Goal: Transaction & Acquisition: Book appointment/travel/reservation

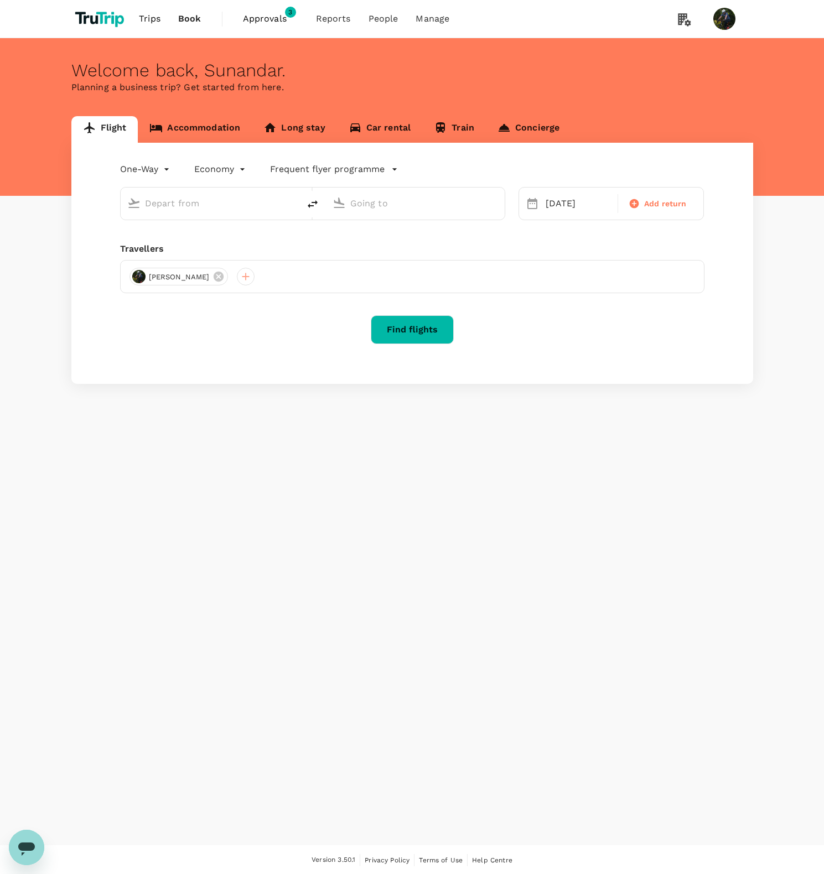
type input "Soekarno-Hatta Intl (CGK)"
type input "[GEOGRAPHIC_DATA] (LMN)"
type input "Soekarno-Hatta Intl (CGK)"
type input "[GEOGRAPHIC_DATA] (LMN)"
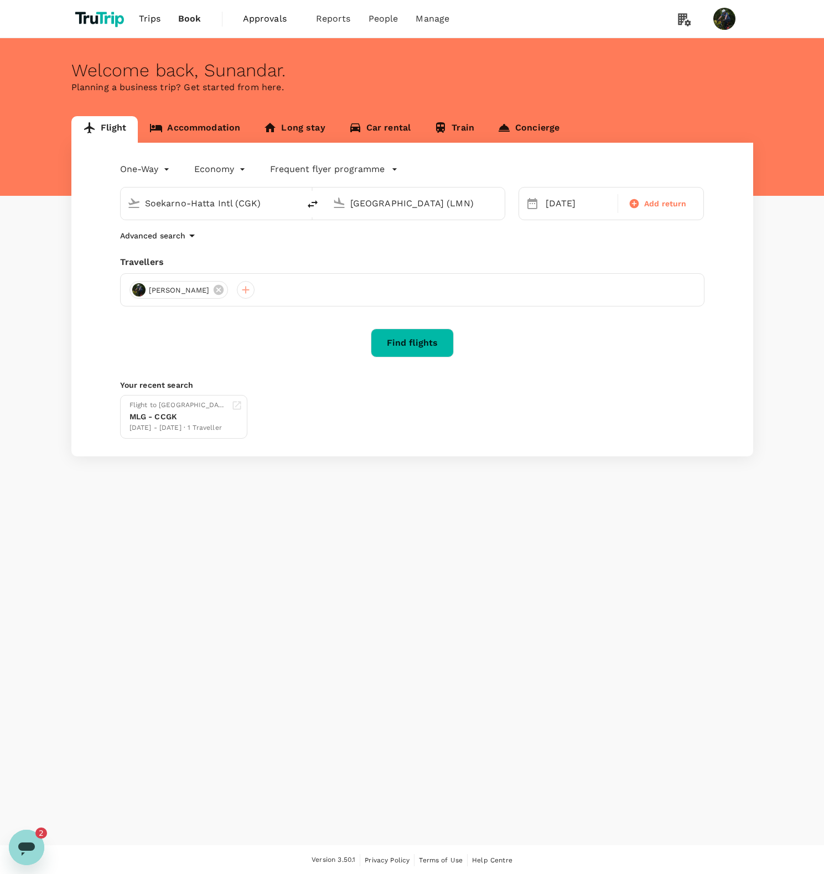
click at [272, 18] on span "Approvals" at bounding box center [270, 18] width 55 height 13
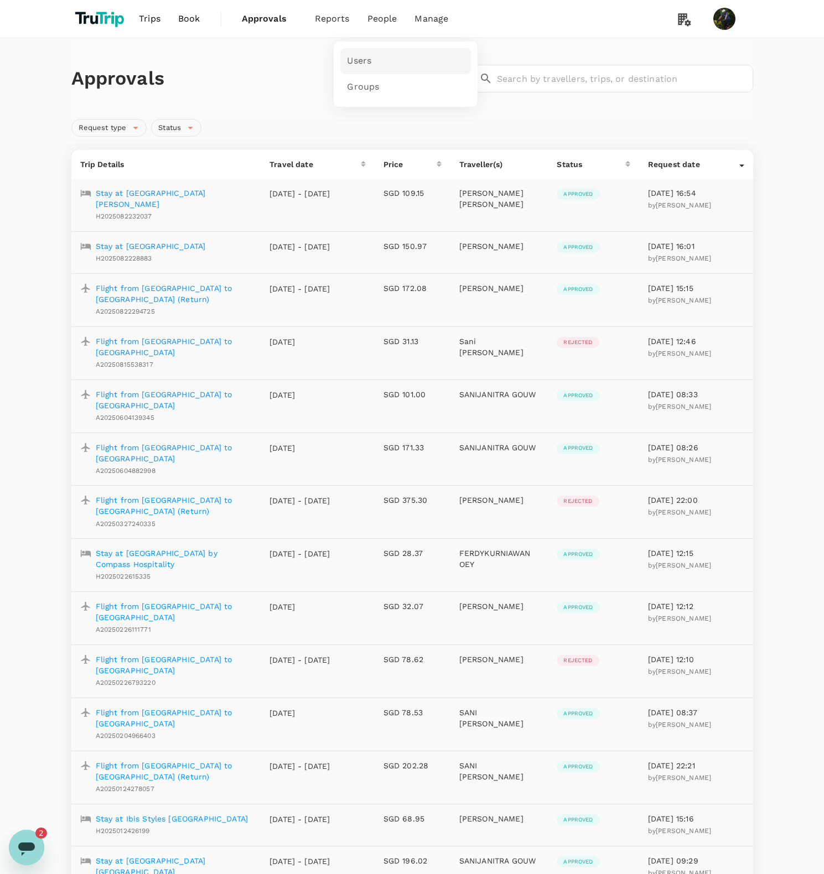
click at [381, 53] on link "Users" at bounding box center [405, 61] width 131 height 26
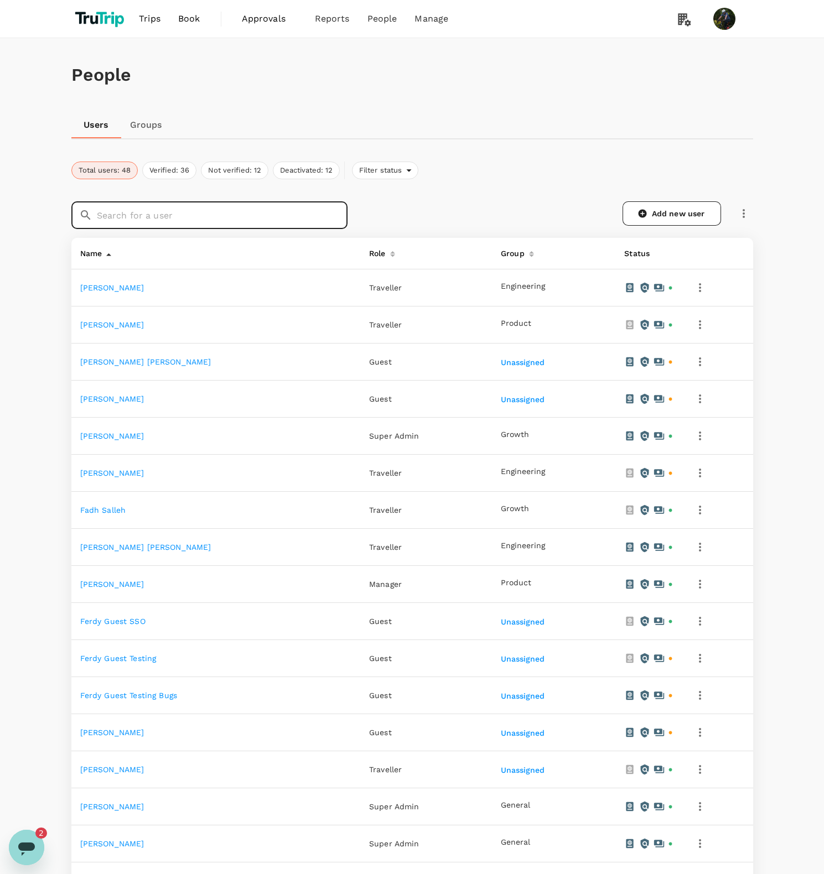
click at [218, 213] on input "text" at bounding box center [222, 215] width 251 height 28
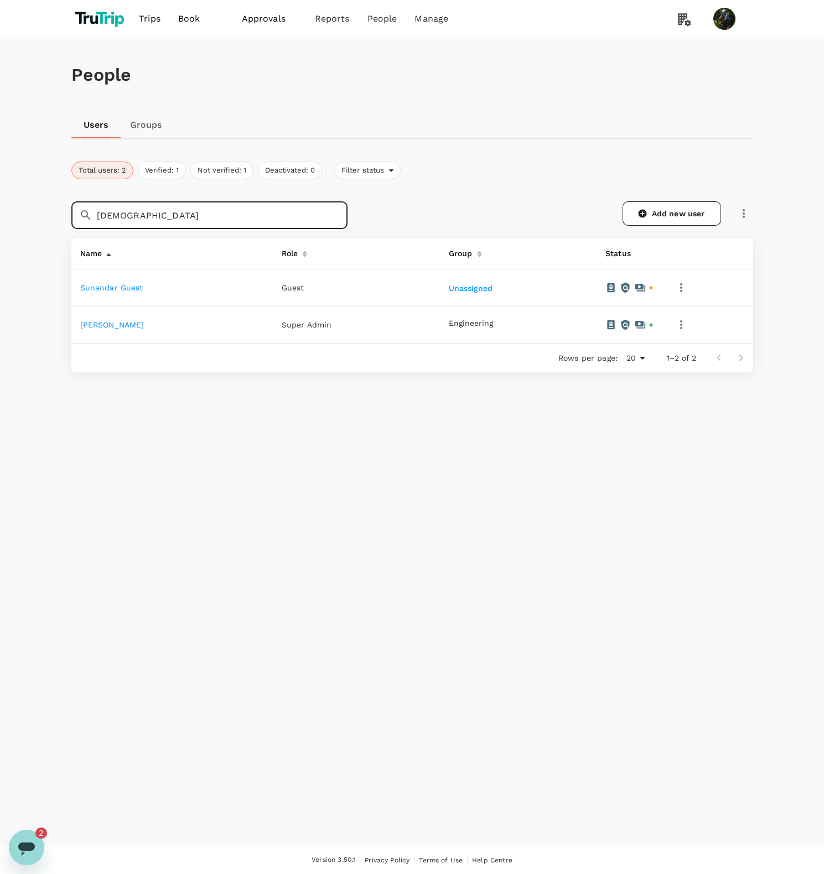
type input "sunandar"
click at [137, 325] on link "Sunandar Sunandar" at bounding box center [112, 324] width 64 height 9
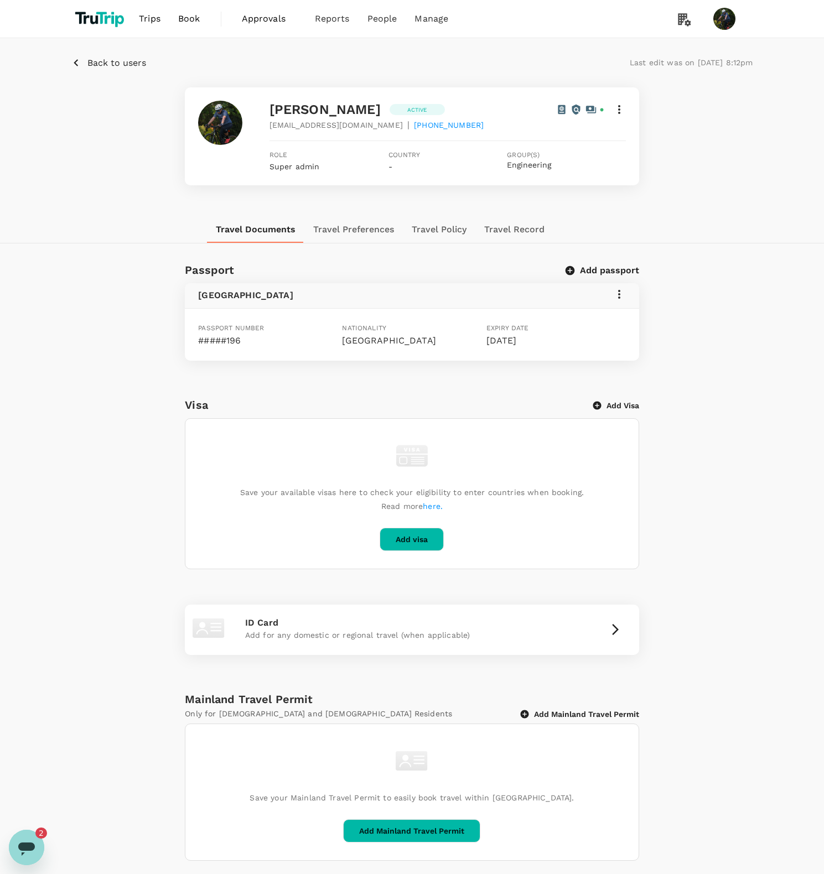
click at [616, 291] on icon at bounding box center [618, 294] width 13 height 13
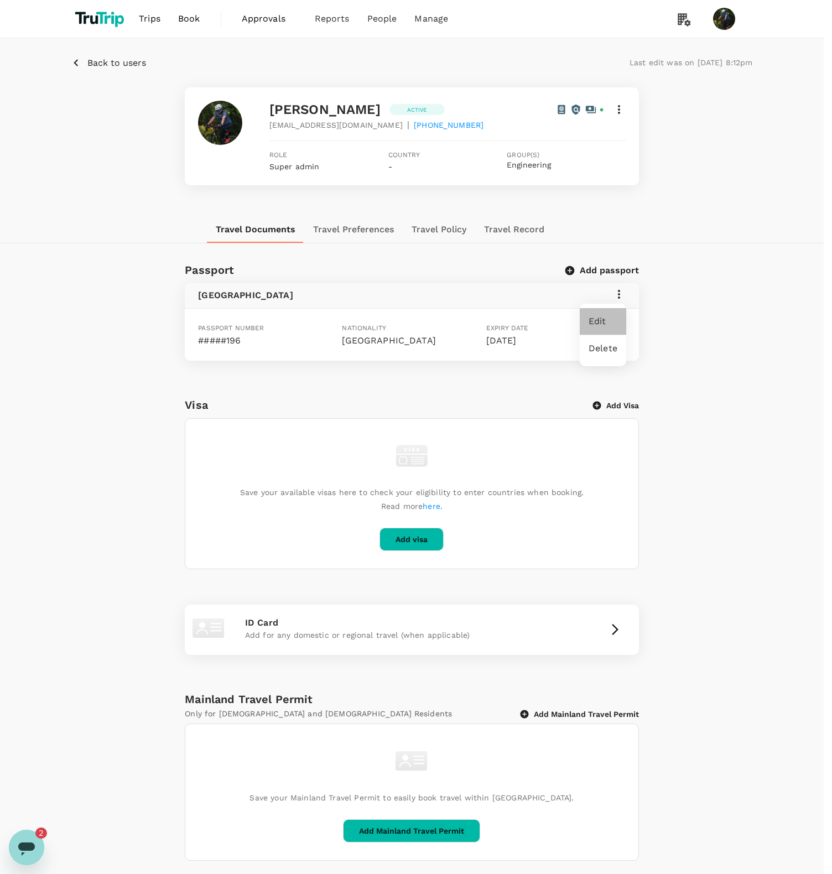
click at [601, 323] on span "Edit" at bounding box center [603, 321] width 29 height 13
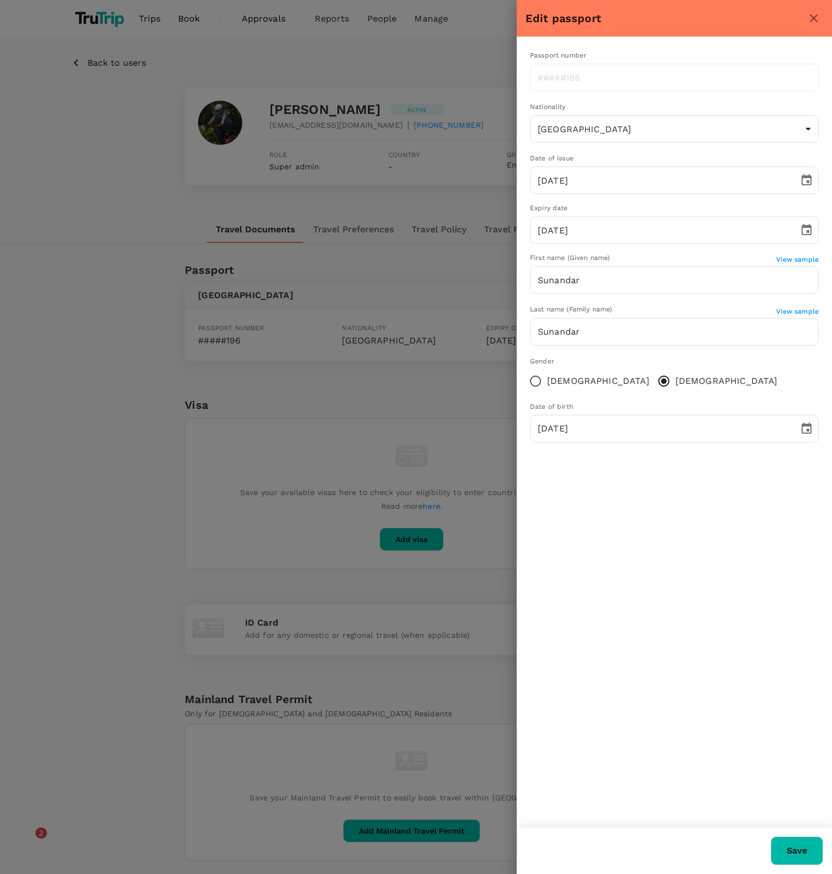
click at [802, 24] on h6 "Edit passport" at bounding box center [665, 18] width 279 height 18
click at [817, 24] on icon "close" at bounding box center [813, 18] width 13 height 13
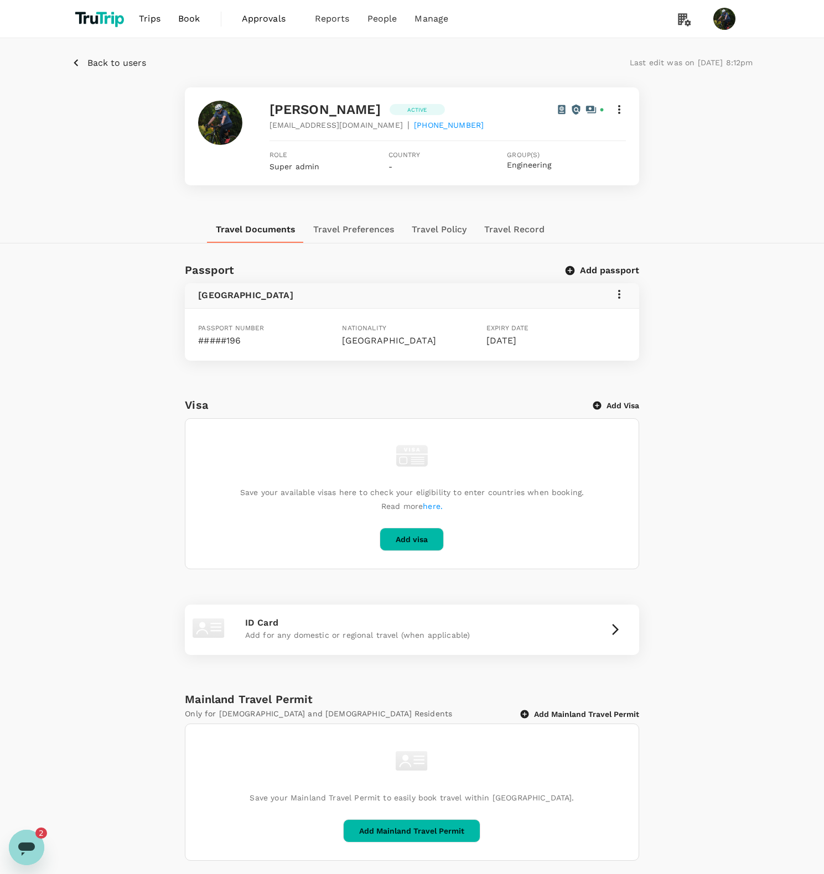
click at [617, 298] on icon at bounding box center [618, 294] width 13 height 13
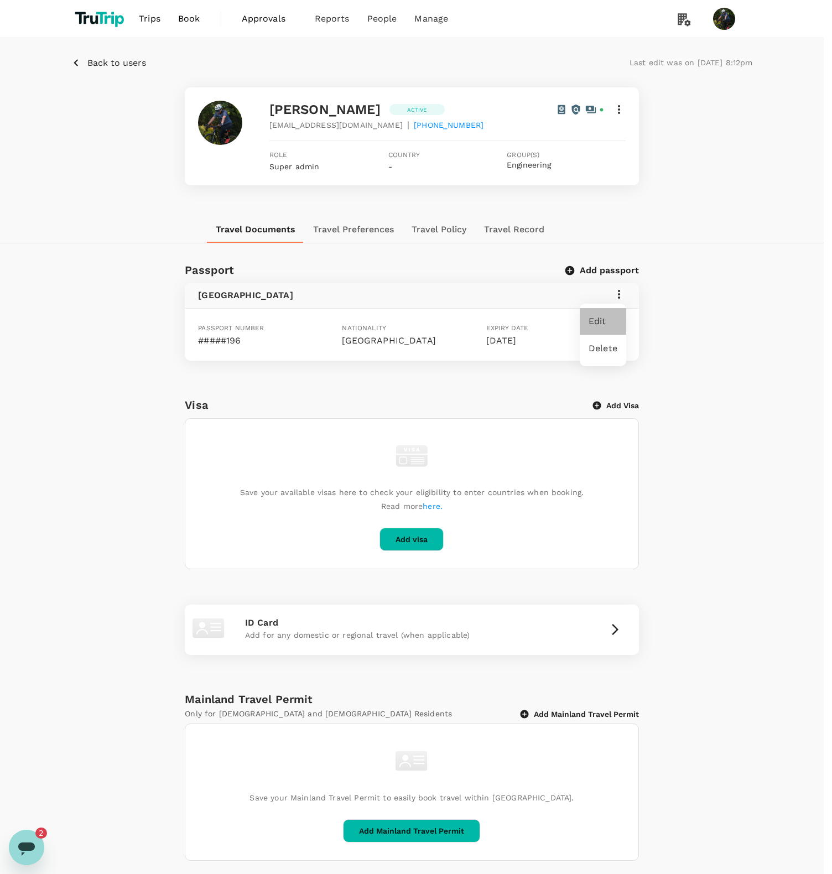
click at [609, 319] on span "Edit" at bounding box center [603, 321] width 29 height 13
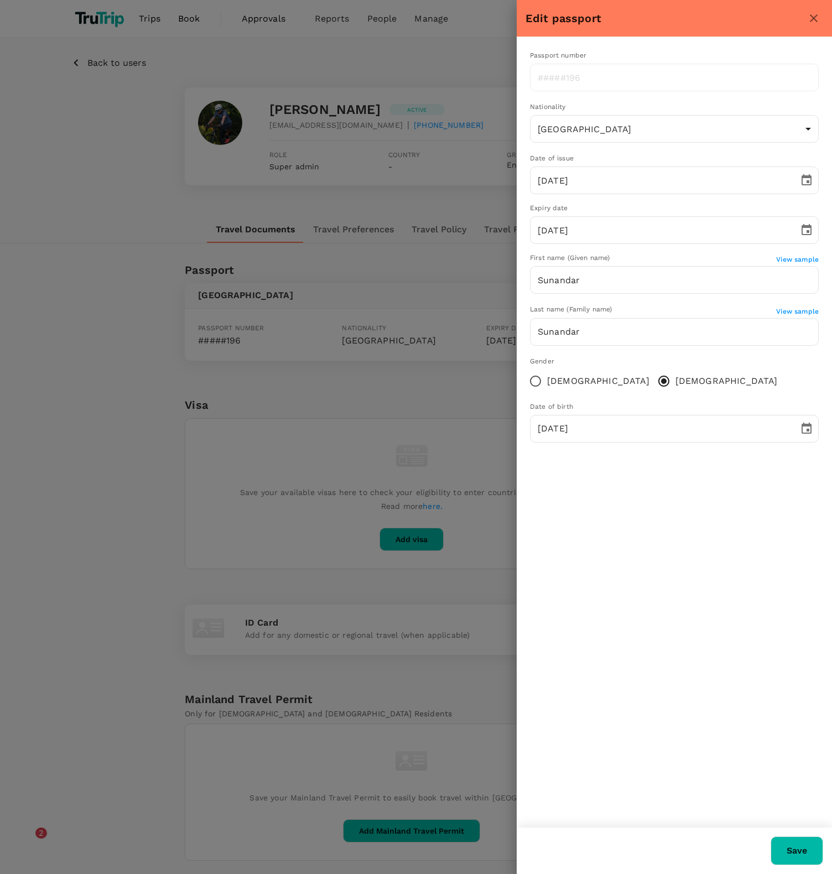
click at [817, 22] on icon "close" at bounding box center [813, 18] width 13 height 13
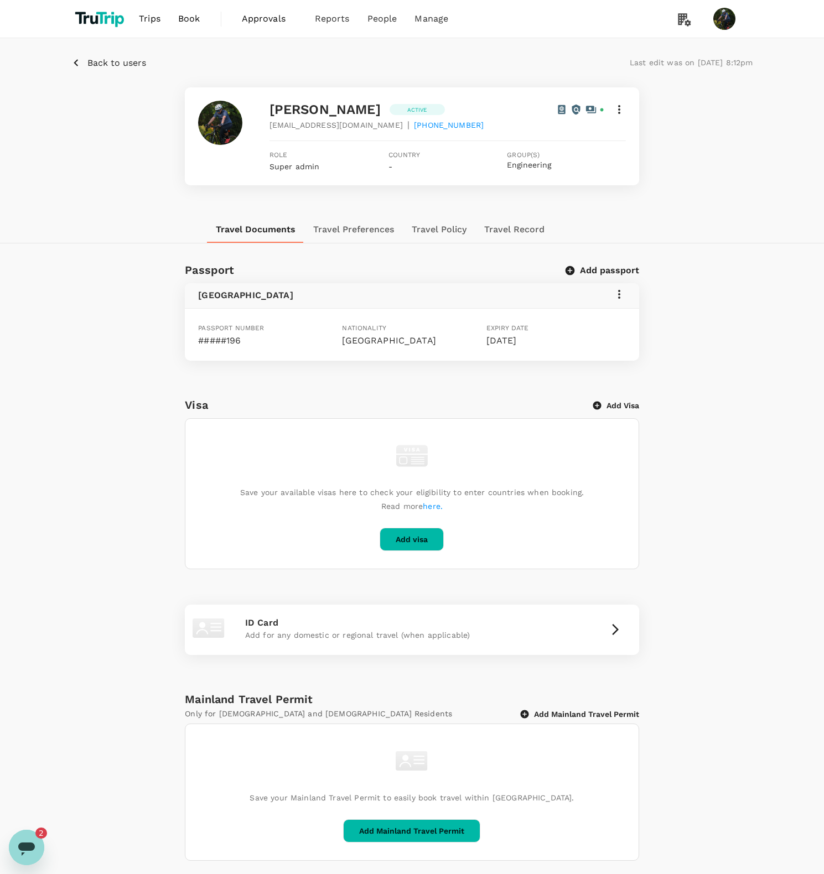
click at [617, 273] on button "Add passport" at bounding box center [603, 270] width 72 height 11
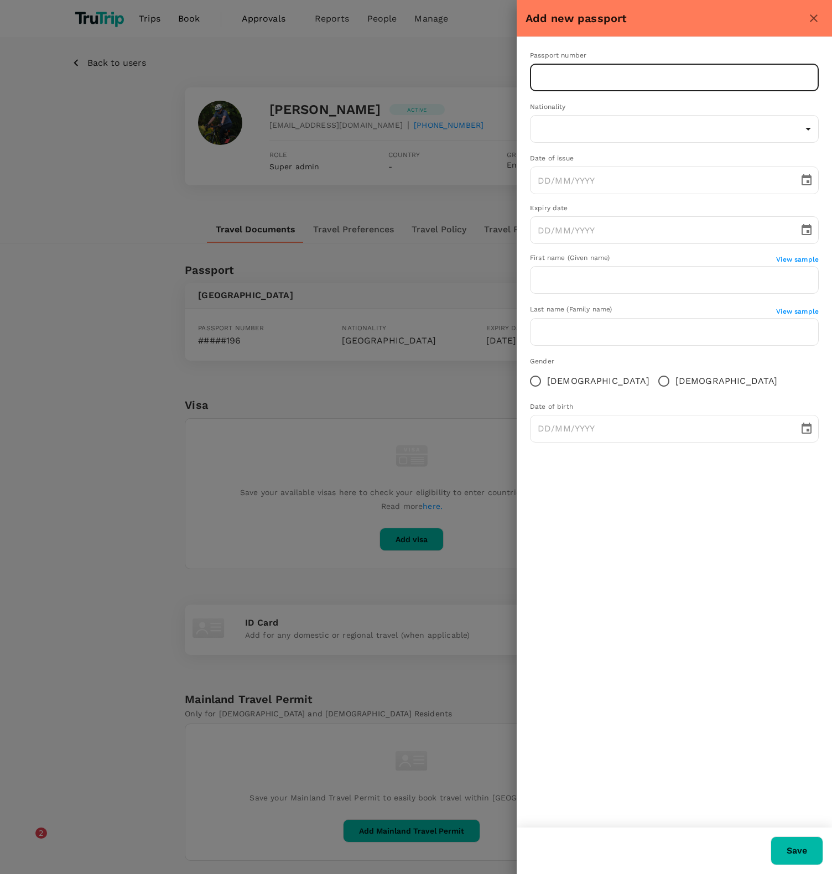
click at [583, 78] on input "text" at bounding box center [674, 78] width 289 height 28
type input "E8751714"
click at [596, 126] on body "Trips Book Approvals 0 Reports People Manage Back to users Last edit was on 22 …" at bounding box center [416, 465] width 832 height 931
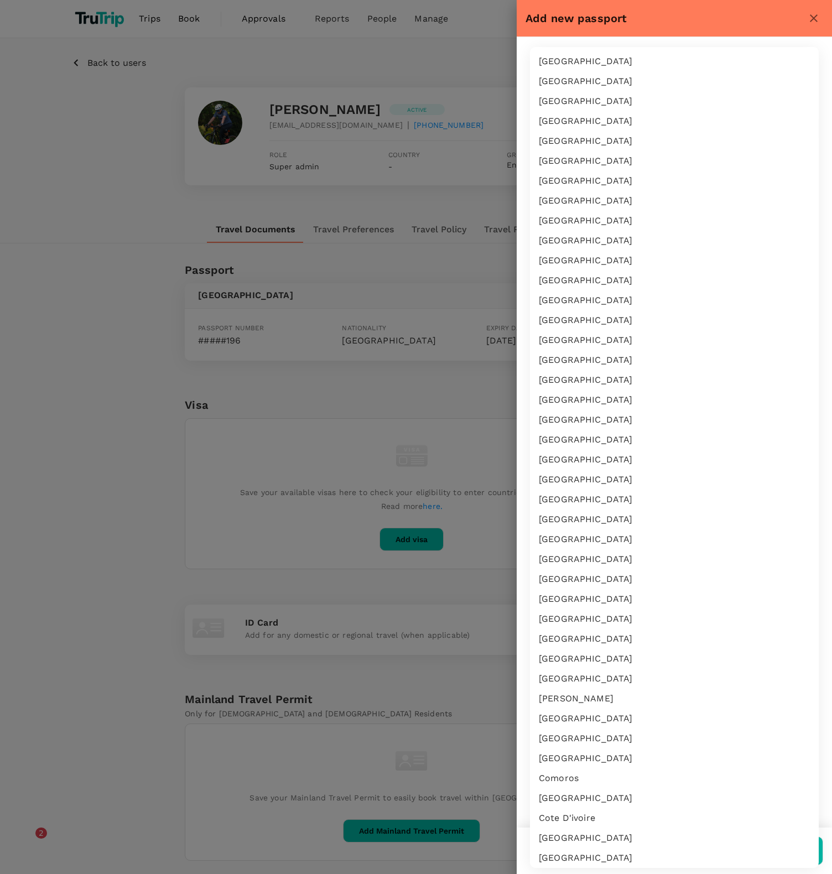
scroll to position [1157, 0]
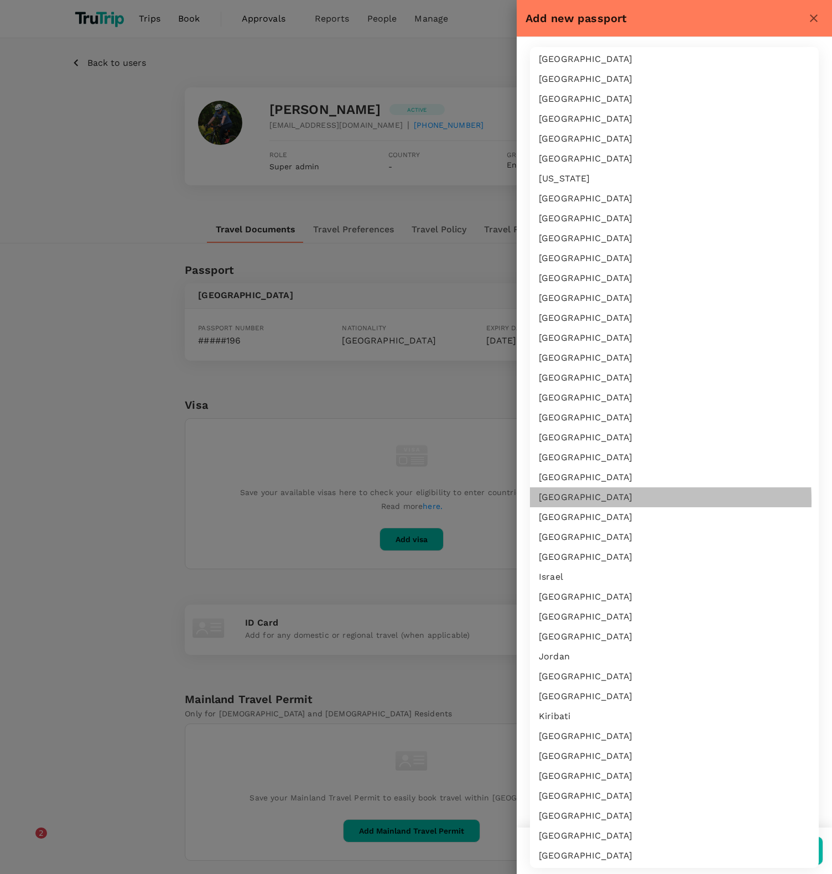
click at [554, 501] on li "[GEOGRAPHIC_DATA]" at bounding box center [674, 497] width 289 height 20
type input "ID"
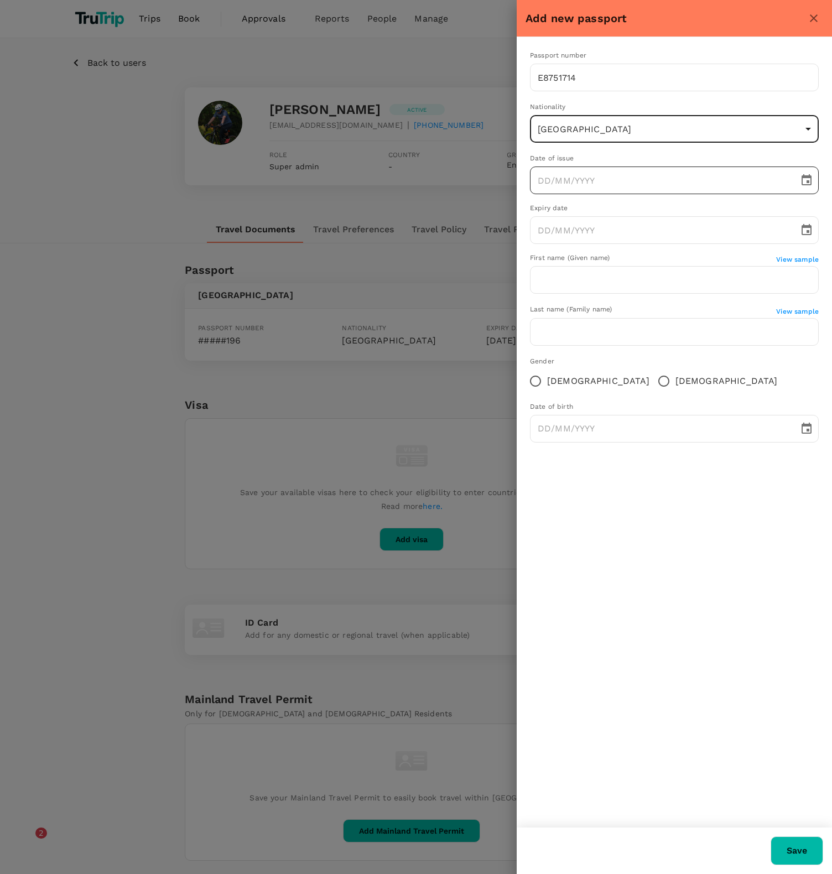
type input "DD/MM/YYYY"
click at [599, 179] on input "DD/MM/YYYY" at bounding box center [660, 181] width 261 height 28
click at [806, 180] on icon "Choose date" at bounding box center [806, 180] width 13 height 13
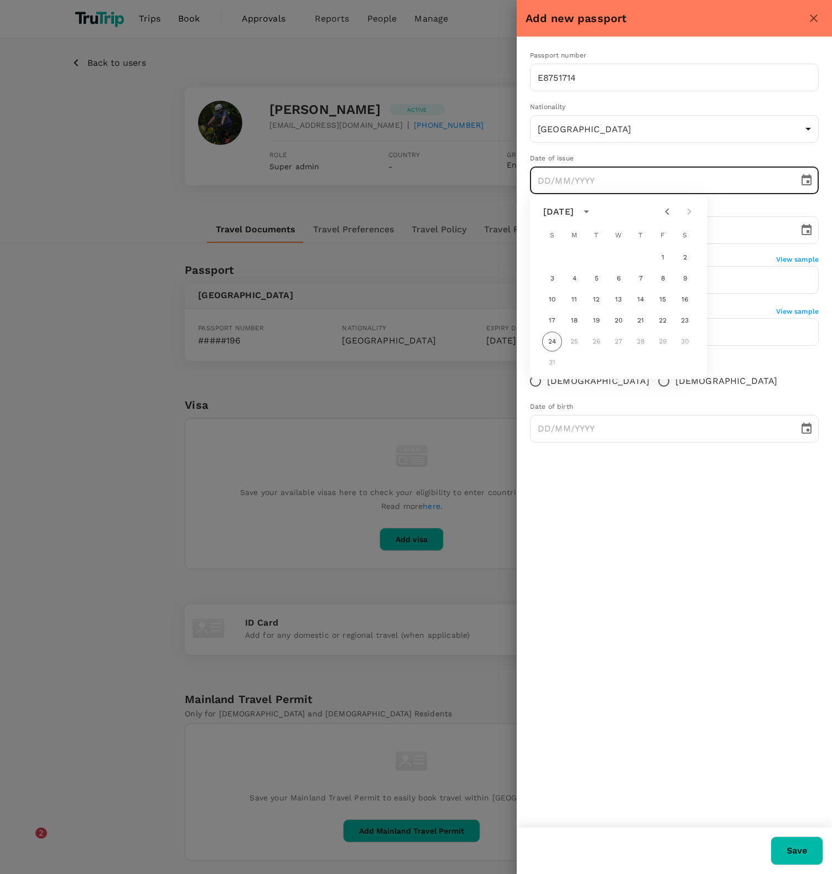
click at [574, 214] on div "August 2025" at bounding box center [558, 211] width 30 height 13
click at [558, 310] on button "2024" at bounding box center [554, 309] width 40 height 20
click at [692, 210] on icon "Next month" at bounding box center [689, 211] width 13 height 13
click at [646, 319] on button "26" at bounding box center [641, 321] width 20 height 20
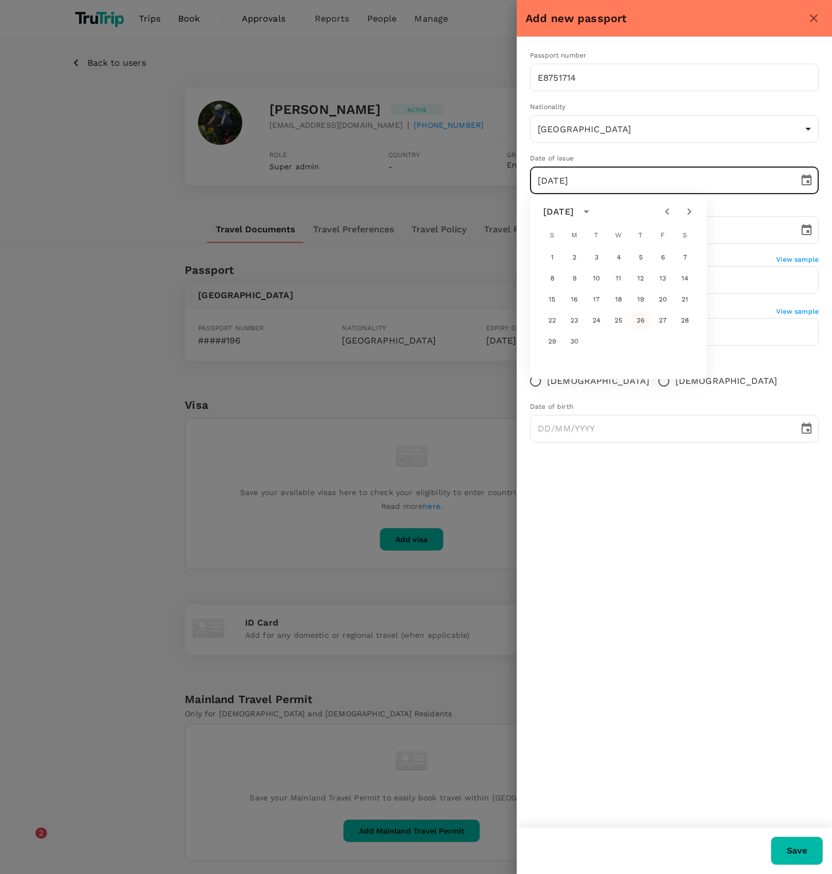
type input "26/09/2024"
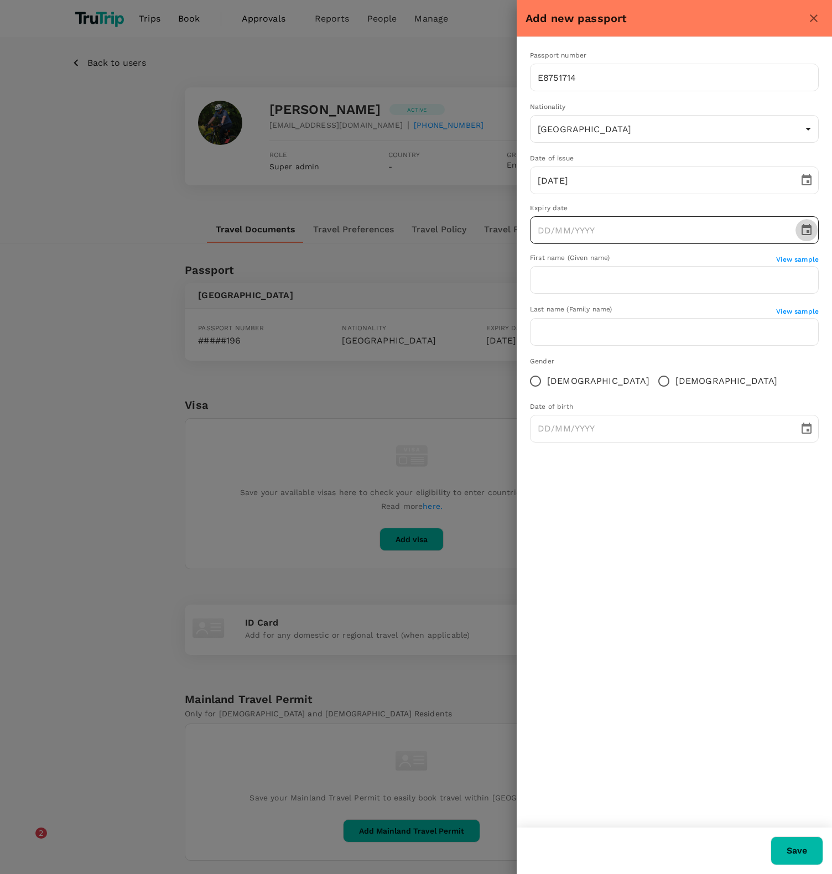
click at [808, 232] on icon "Choose date" at bounding box center [807, 229] width 10 height 11
click at [596, 259] on button "calendar view is open, switch to year view" at bounding box center [586, 261] width 19 height 19
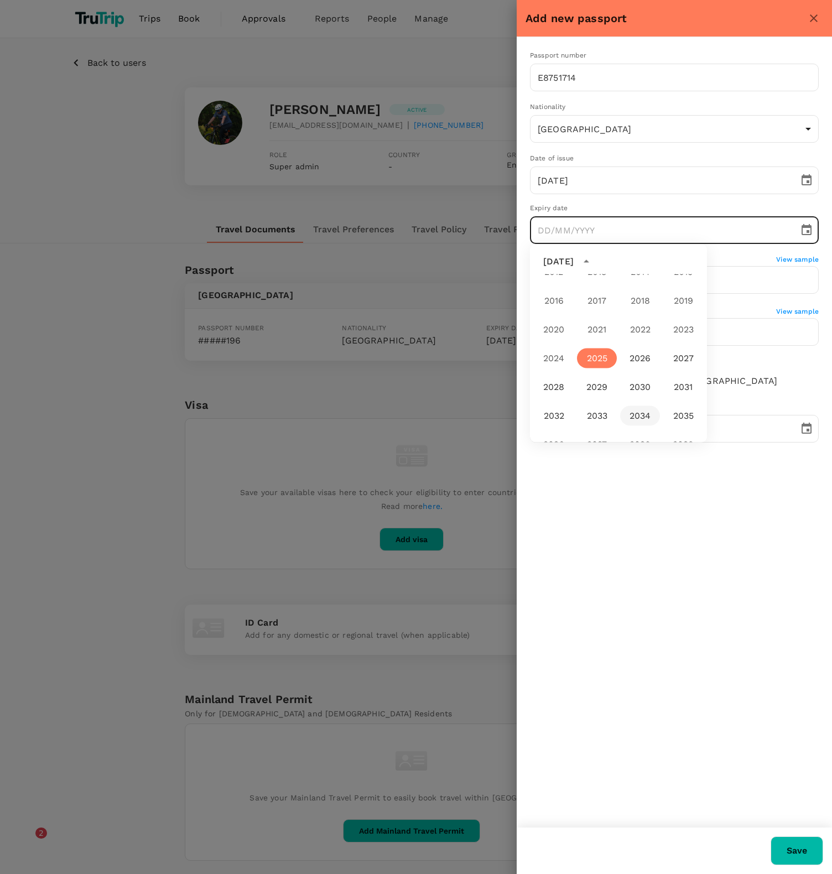
click at [636, 417] on button "2034" at bounding box center [640, 416] width 40 height 20
click at [688, 264] on icon "Next month" at bounding box center [690, 261] width 4 height 7
click at [598, 391] on button "26" at bounding box center [596, 392] width 20 height 20
type input "26/09/2034"
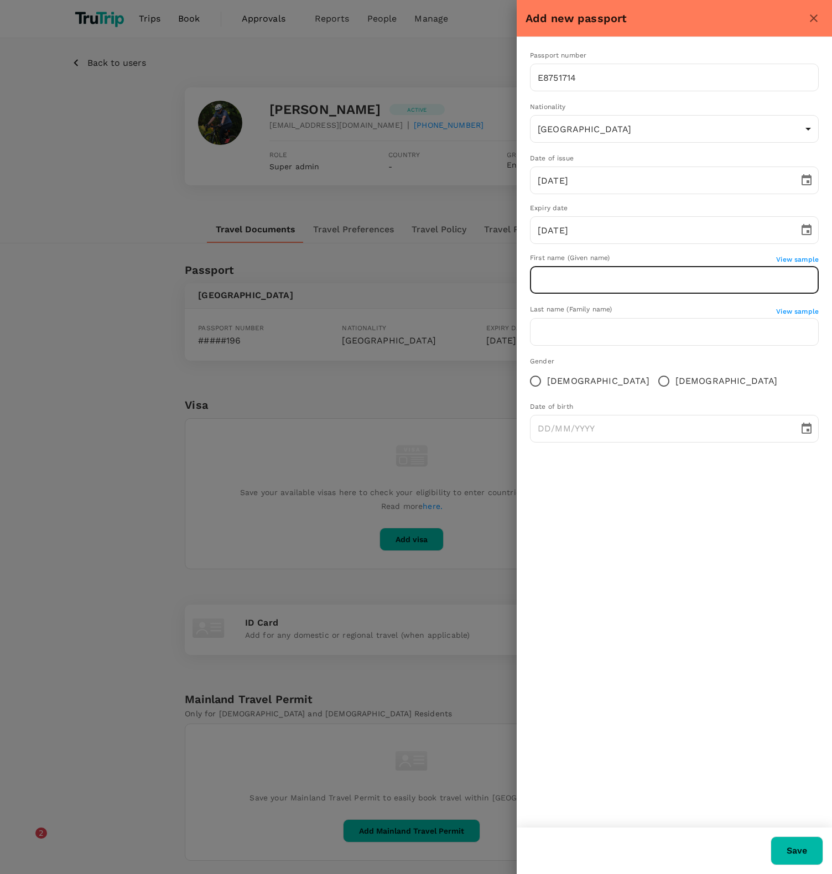
click at [677, 286] on input "text" at bounding box center [674, 280] width 289 height 28
type input "Sunandar"
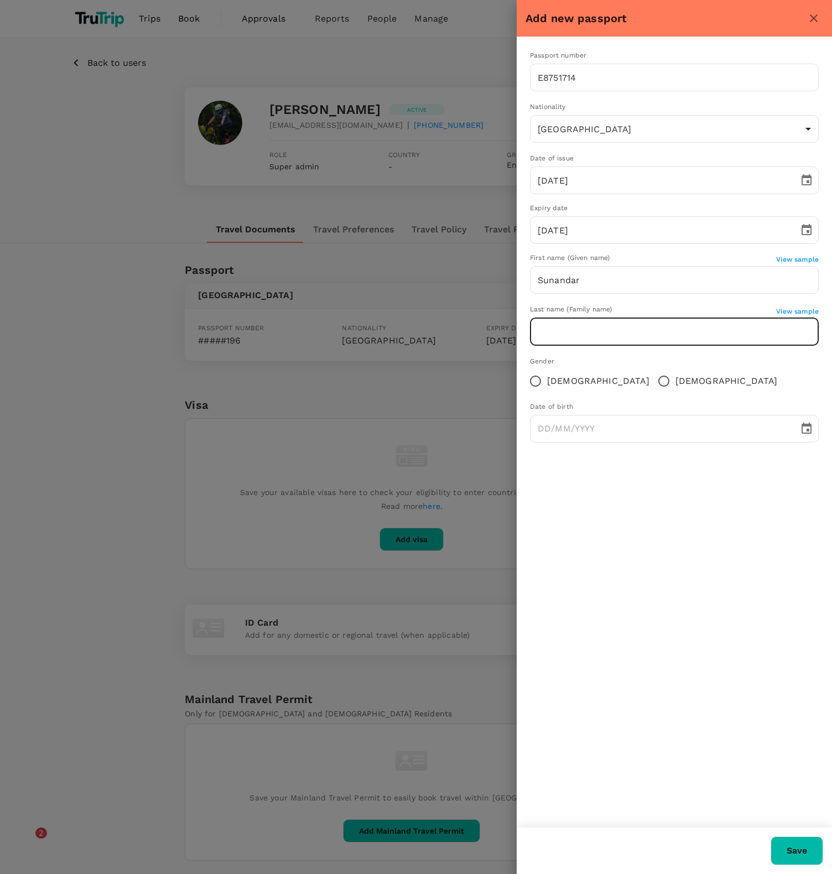
click at [596, 334] on input "text" at bounding box center [674, 332] width 289 height 28
type input "Sunandar"
click at [652, 375] on input "Male" at bounding box center [663, 381] width 23 height 23
radio input "true"
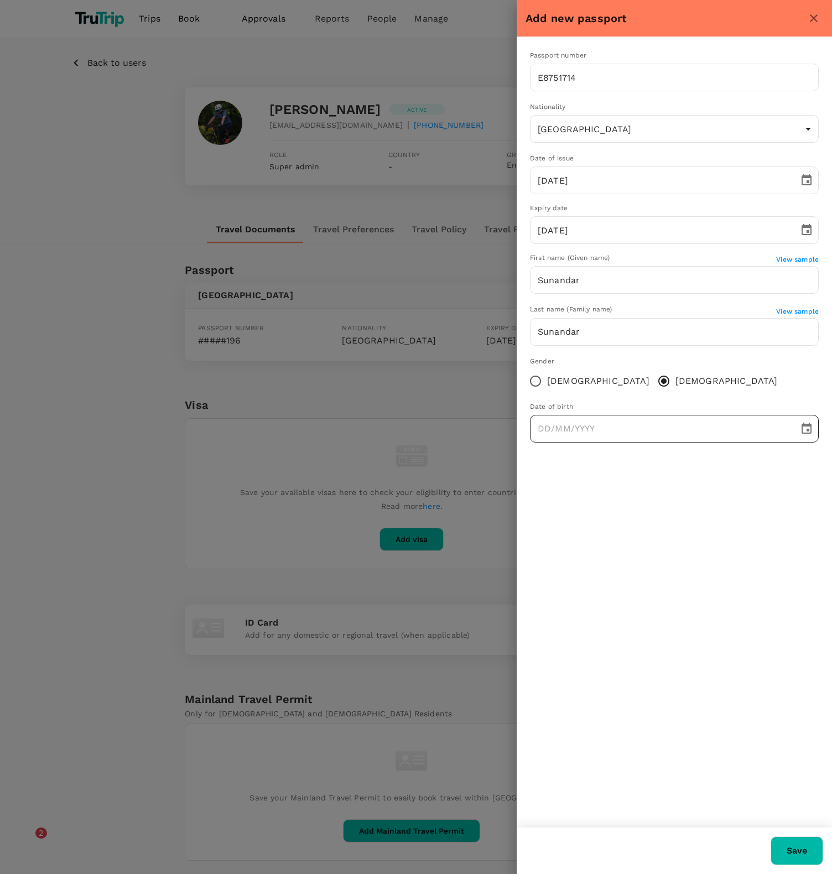
click at [812, 425] on icon "Choose date" at bounding box center [806, 428] width 13 height 13
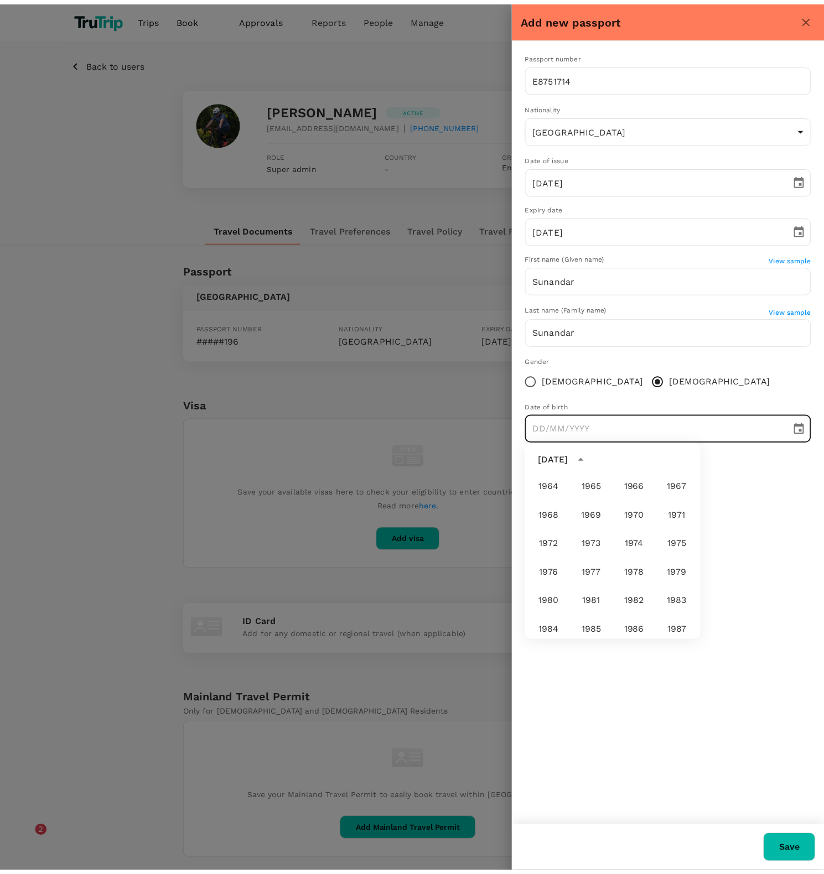
scroll to position [460, 0]
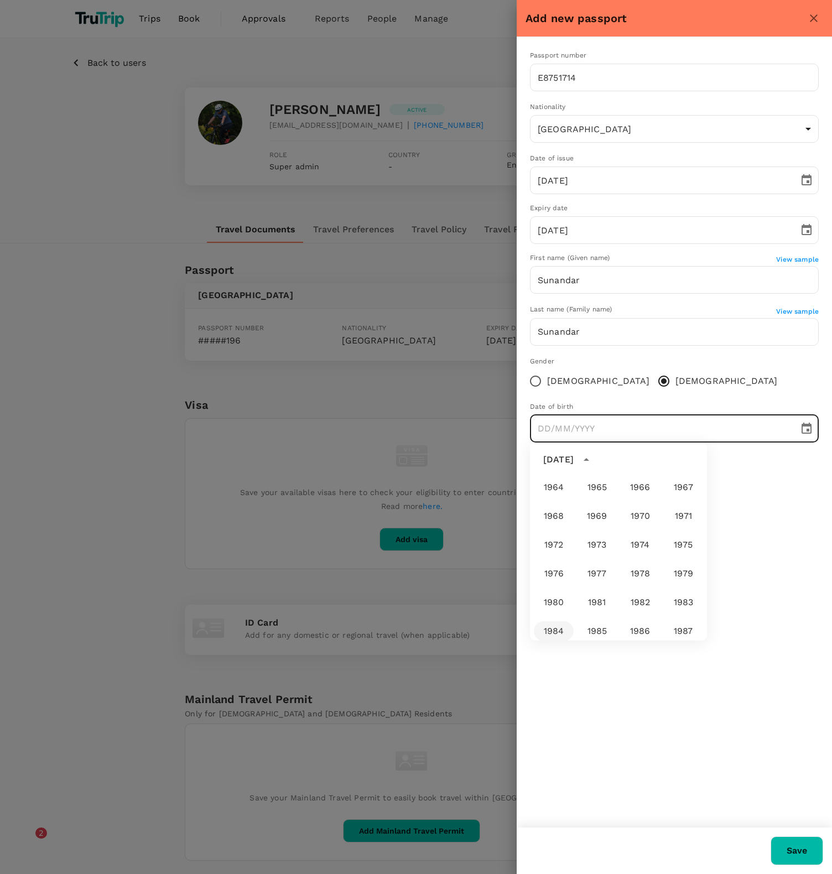
click at [538, 628] on button "1984" at bounding box center [554, 631] width 40 height 20
click at [671, 495] on button "Mar" at bounding box center [676, 487] width 40 height 20
click at [595, 527] on button "6" at bounding box center [596, 527] width 20 height 20
type input "06/03/1984"
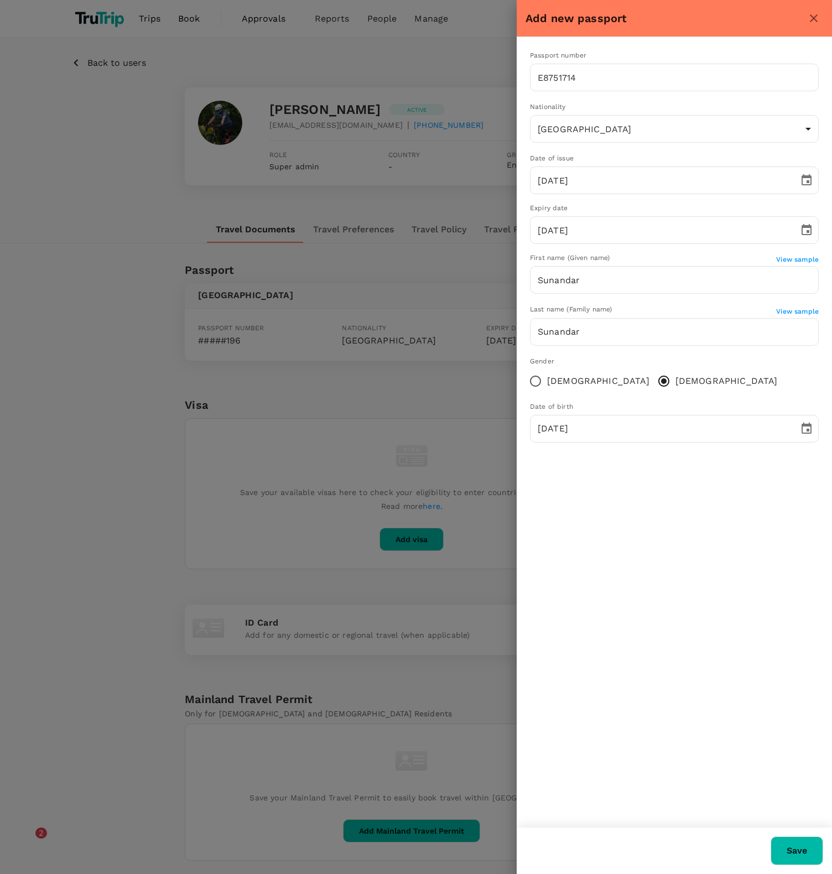
click at [804, 850] on button "Save" at bounding box center [797, 851] width 53 height 29
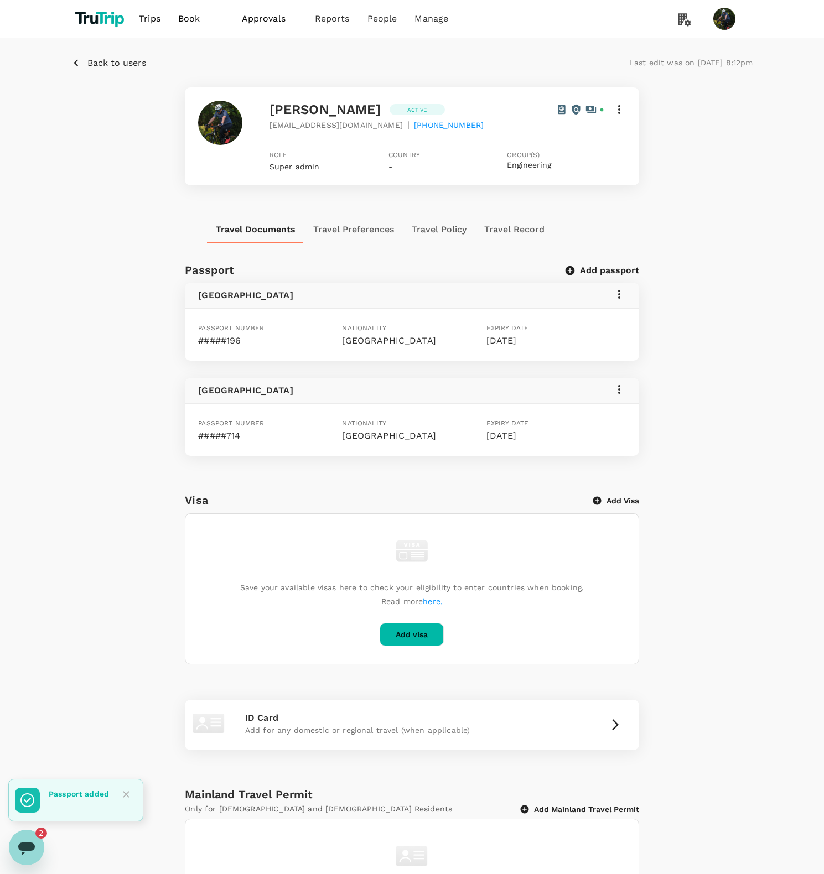
click at [627, 288] on div "[GEOGRAPHIC_DATA]" at bounding box center [412, 295] width 454 height 25
click at [623, 294] on icon at bounding box center [618, 294] width 13 height 13
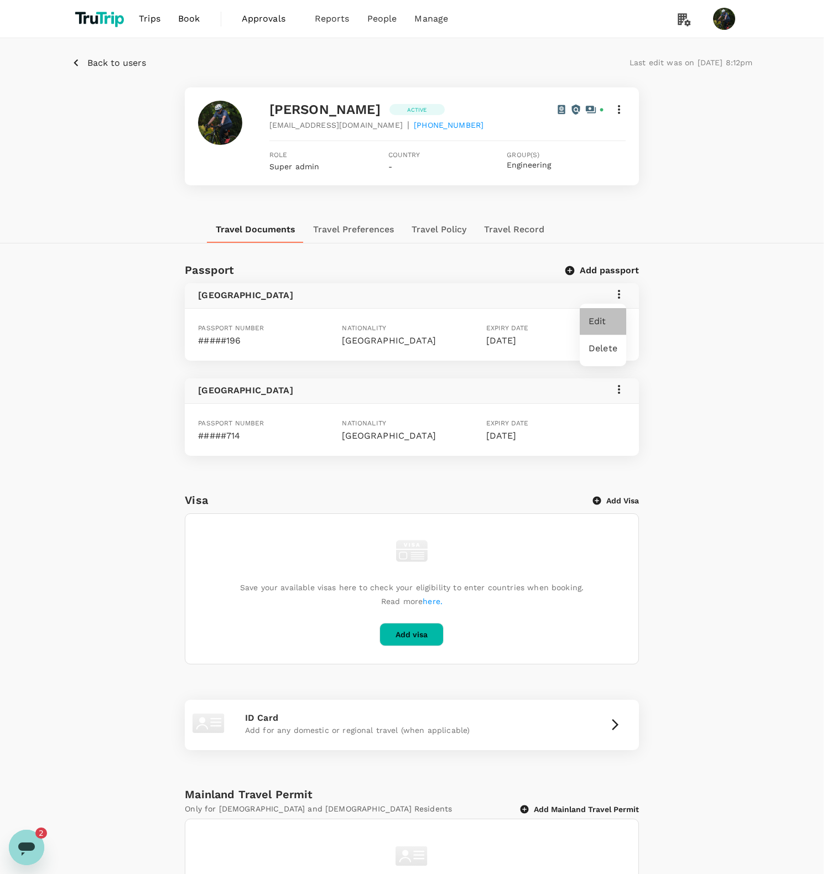
click at [598, 329] on div "Edit" at bounding box center [603, 321] width 46 height 27
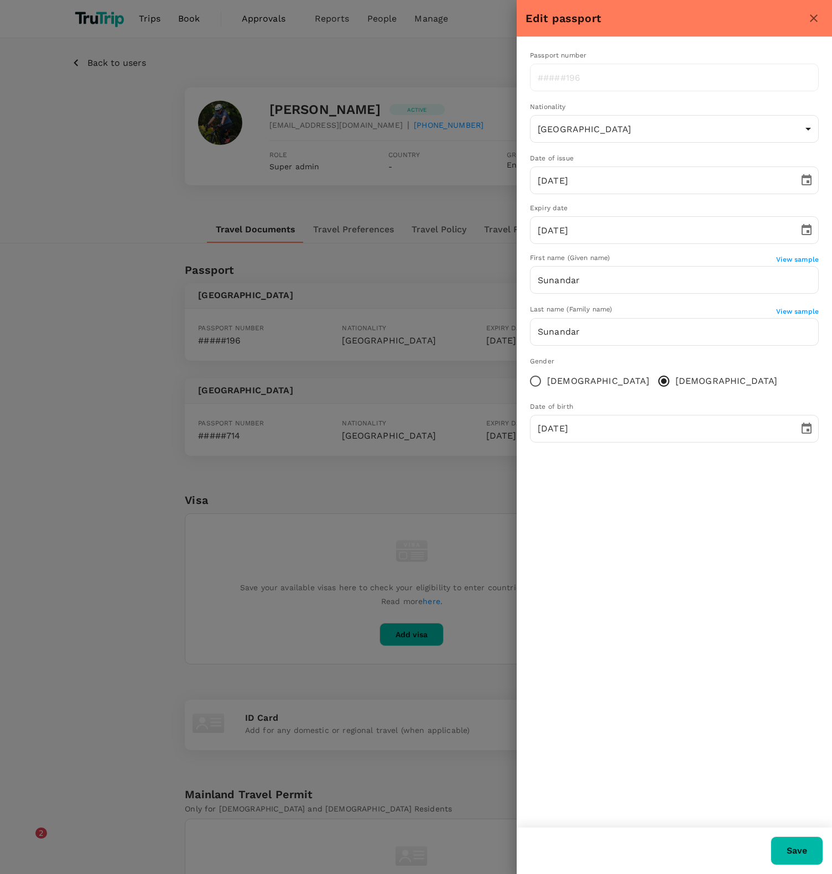
click at [810, 20] on icon "close" at bounding box center [813, 18] width 13 height 13
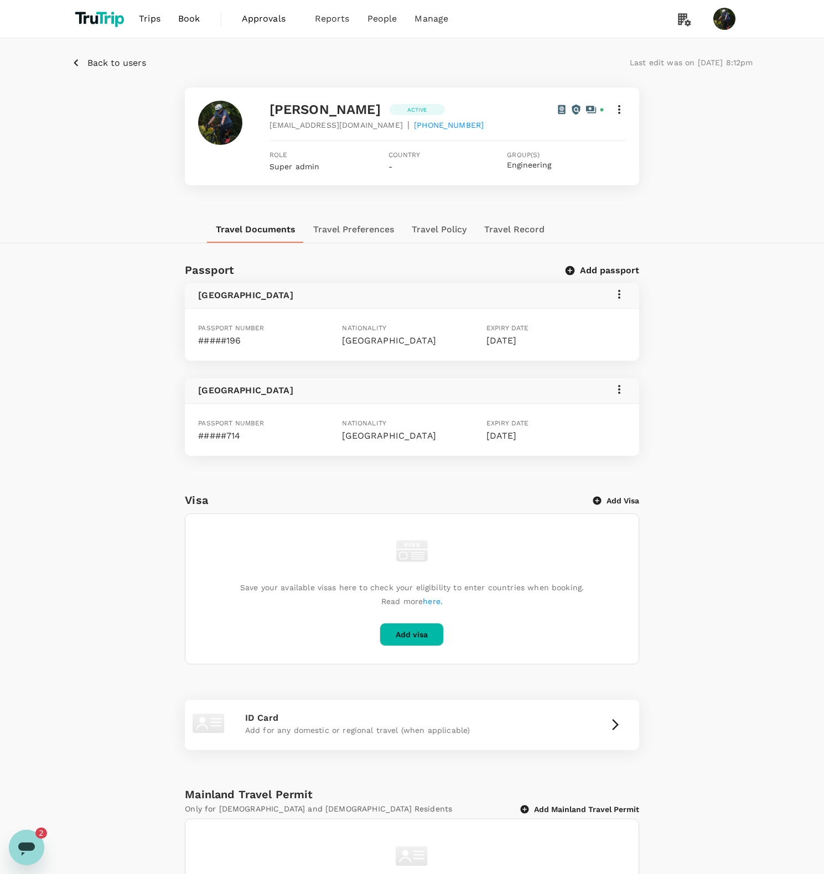
click at [619, 297] on icon at bounding box center [619, 294] width 2 height 9
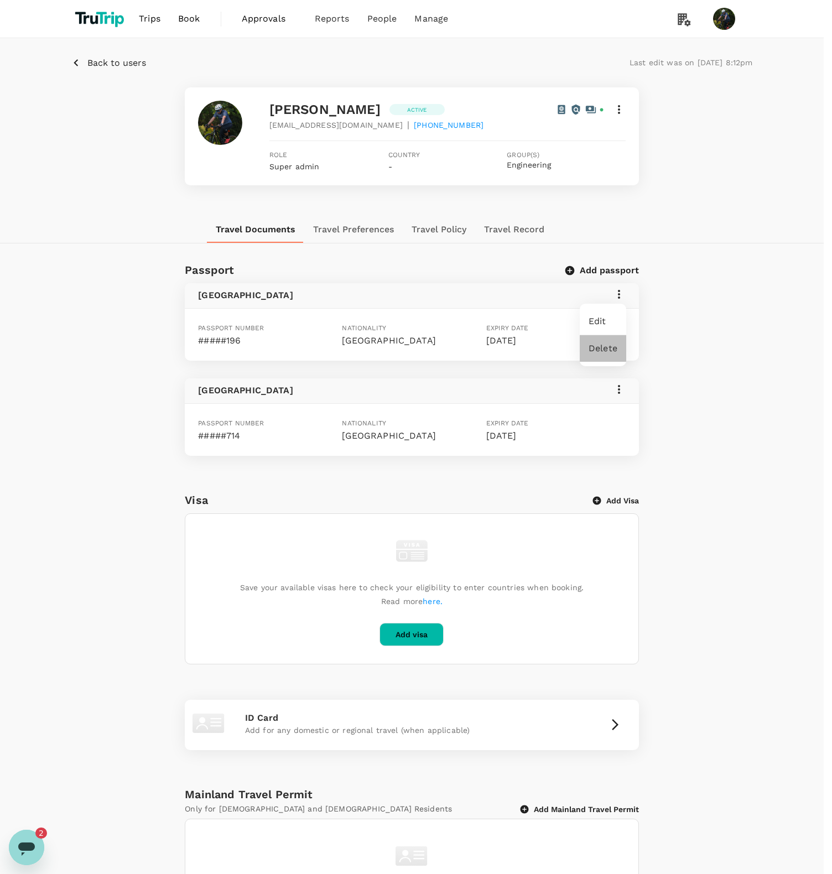
click at [607, 354] on span "Delete" at bounding box center [603, 348] width 29 height 13
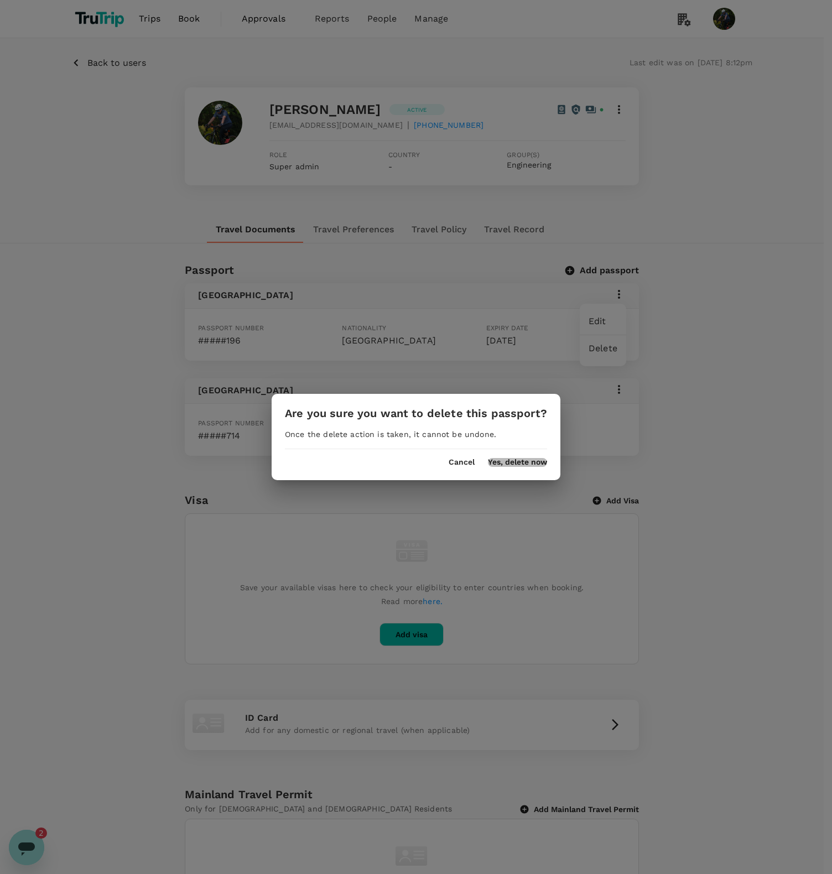
click at [514, 461] on button "Yes, delete now" at bounding box center [517, 462] width 59 height 9
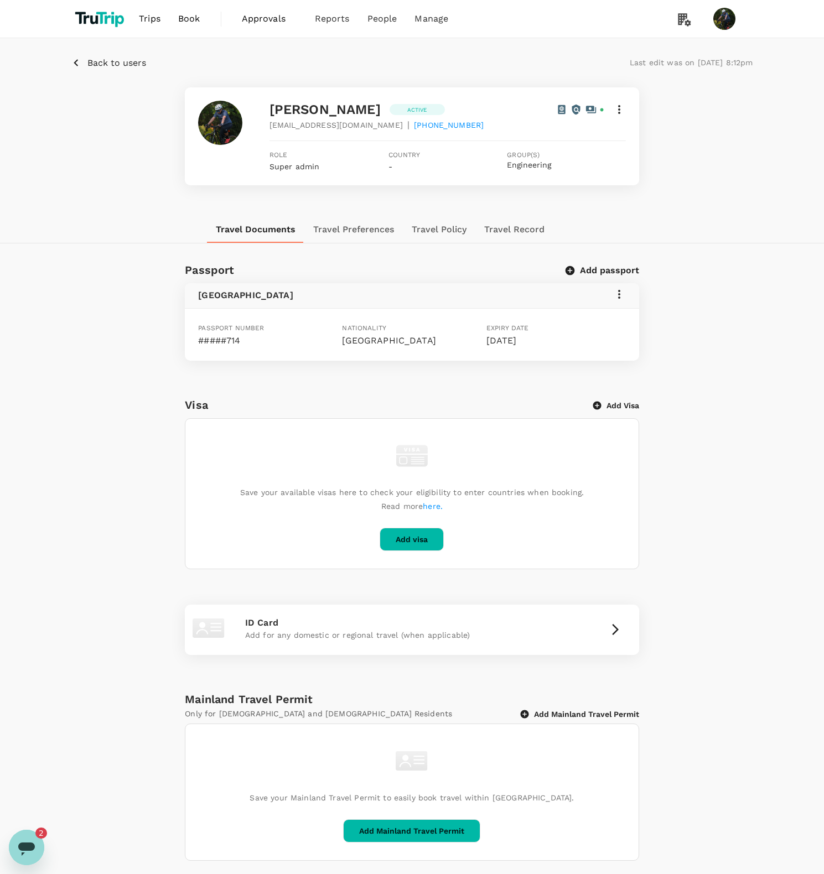
click at [191, 13] on span "Book" at bounding box center [189, 18] width 22 height 13
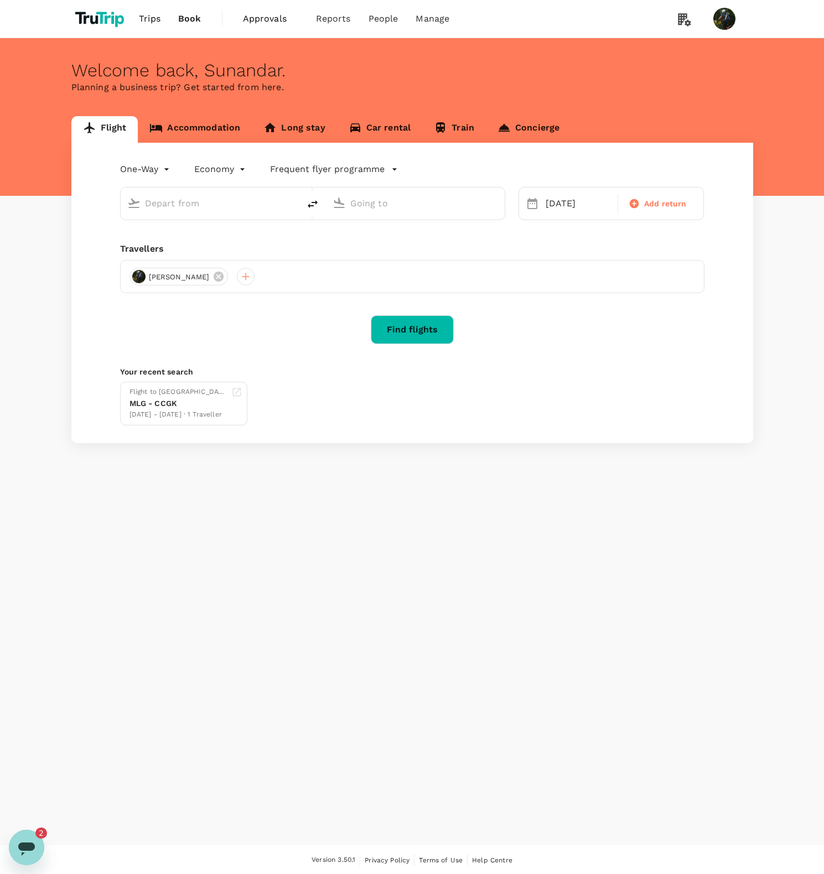
type input "Soekarno-Hatta Intl (CGK)"
type input "Limbang Airport (LMN)"
type input "Soekarno-Hatta Intl (CGK)"
type input "Limbang Airport (LMN)"
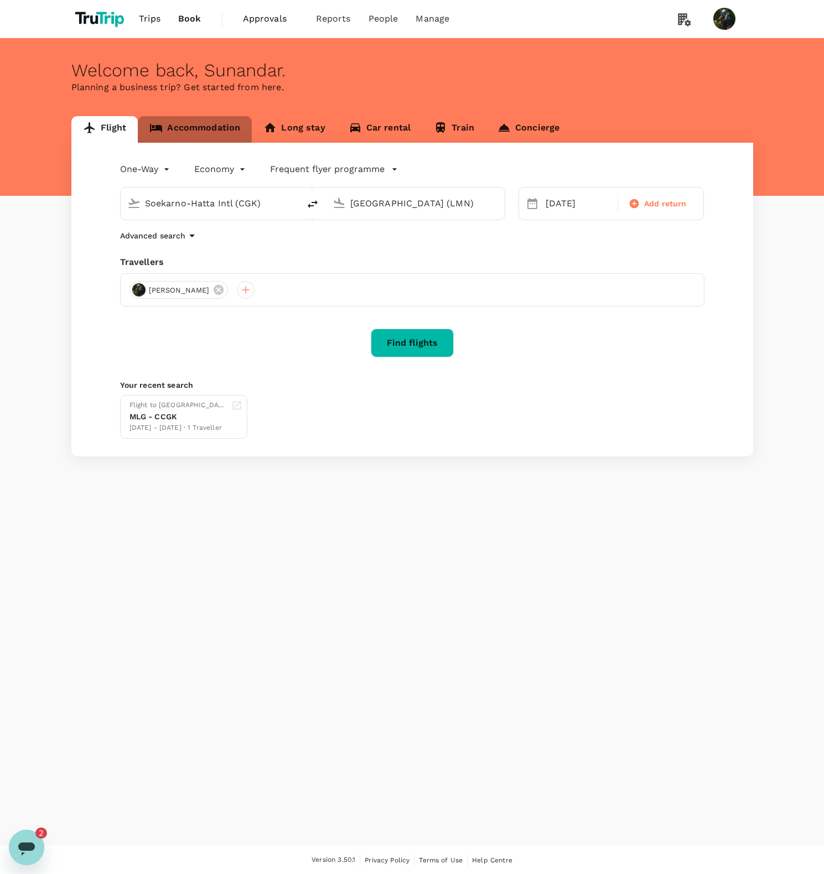
click at [198, 133] on link "Accommodation" at bounding box center [195, 129] width 114 height 27
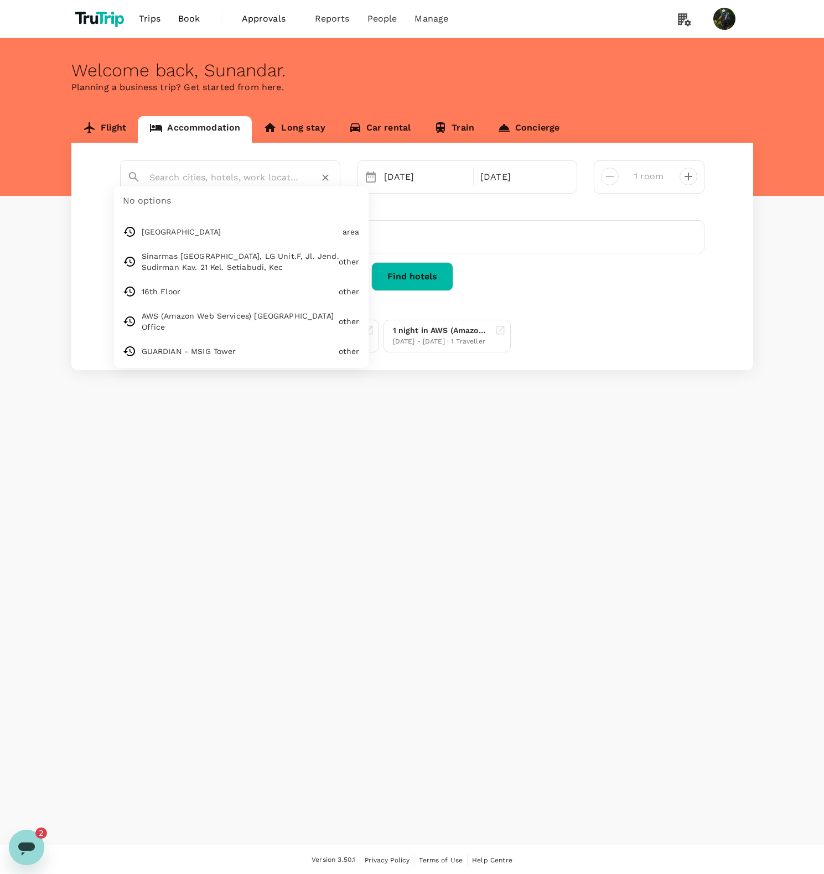
click at [192, 178] on input "text" at bounding box center [225, 177] width 153 height 17
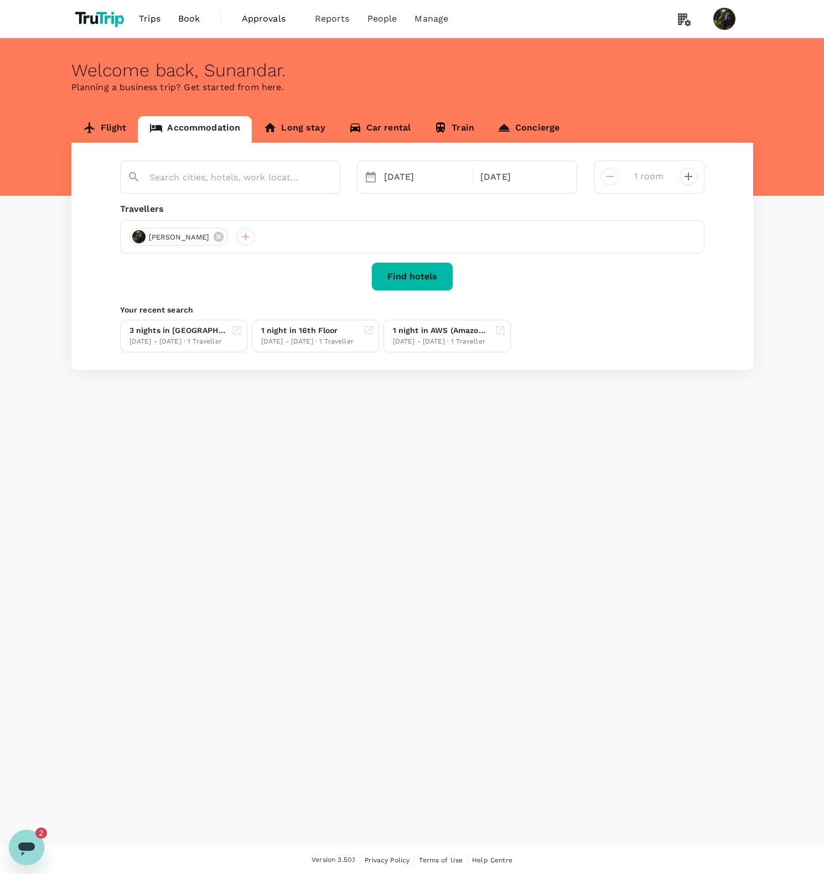
type input "16th Floor"
click at [533, 167] on div "28 Aug" at bounding box center [522, 177] width 92 height 22
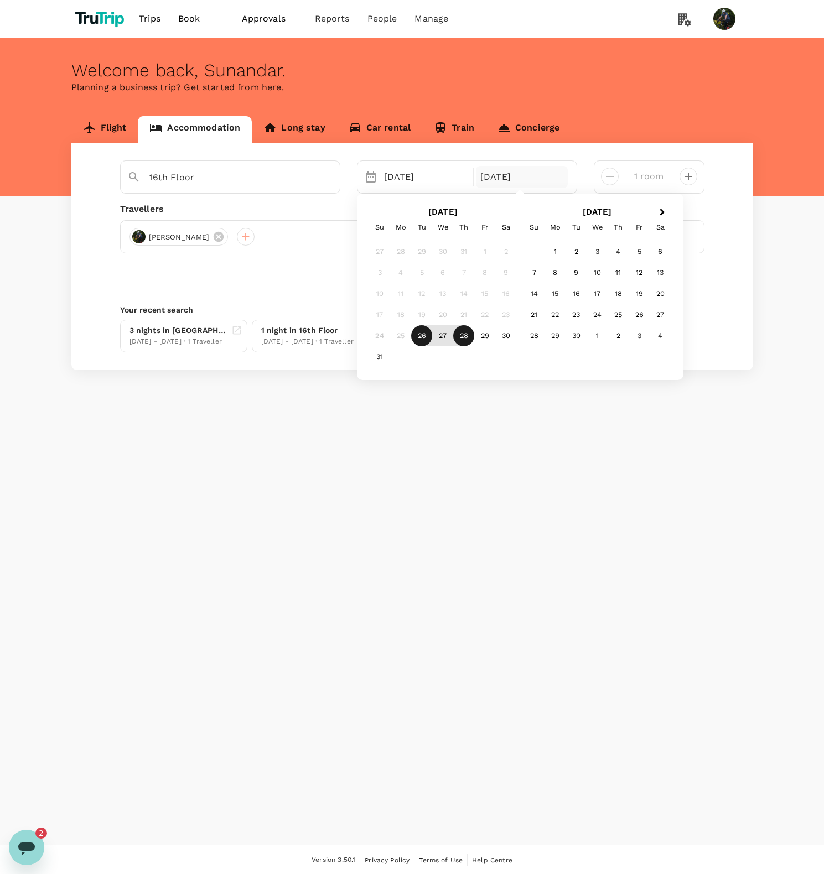
click at [505, 433] on div "Welcome back , Sunandar . Planning a business trip? Get started from here. Flig…" at bounding box center [412, 441] width 824 height 807
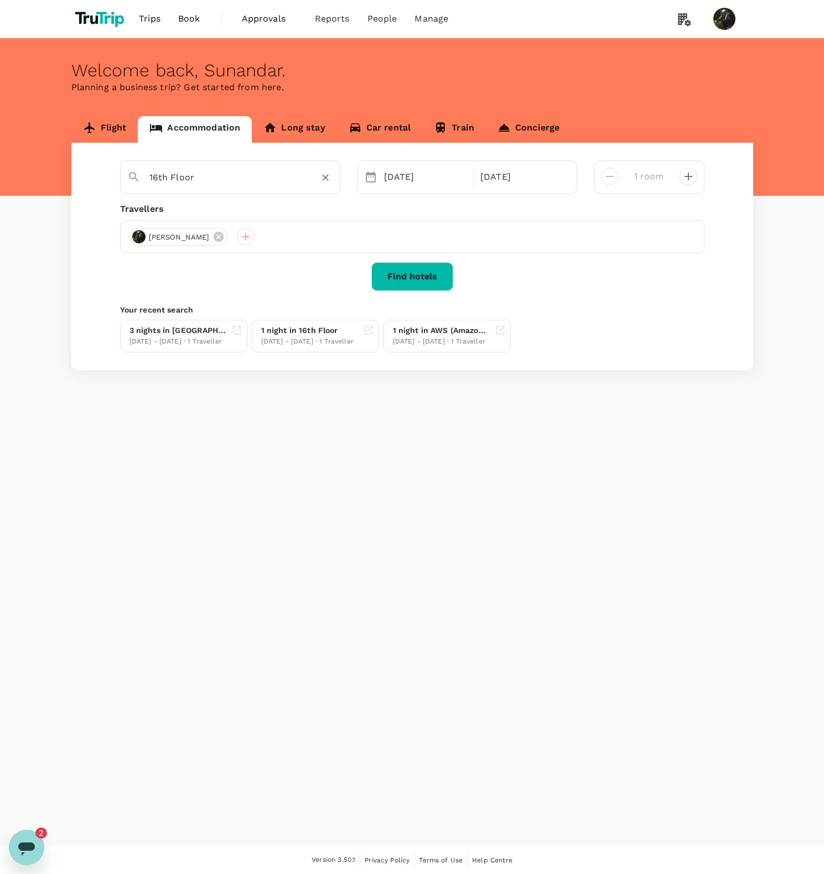
click at [263, 185] on input "16th Floor" at bounding box center [225, 177] width 153 height 17
click at [418, 281] on button "Find hotels" at bounding box center [412, 276] width 82 height 29
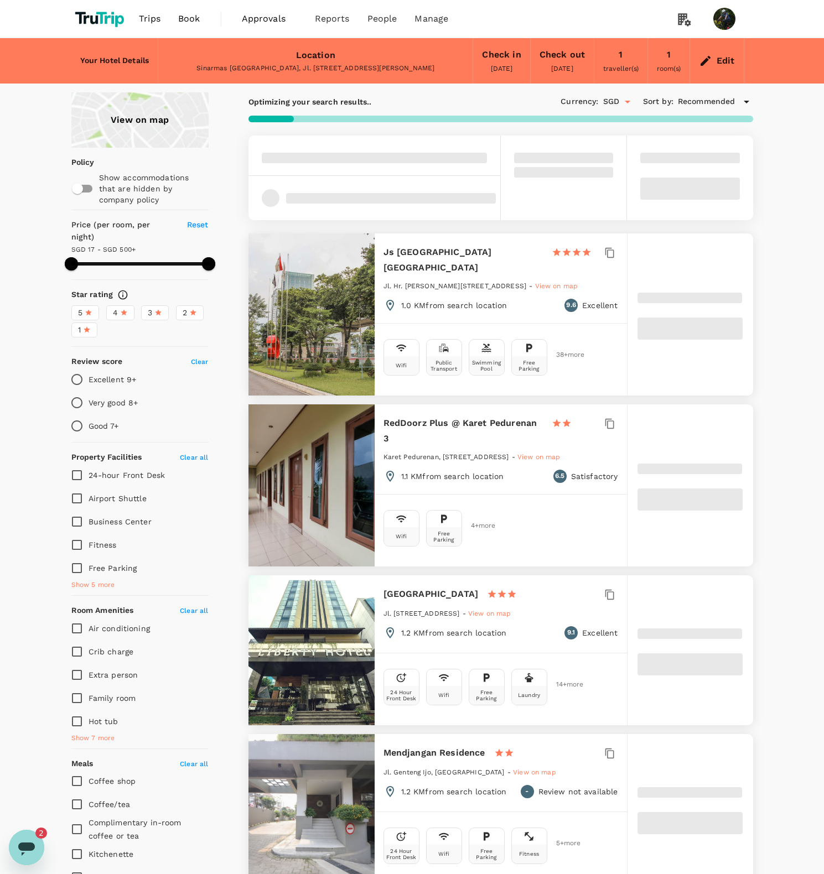
type input "499.79"
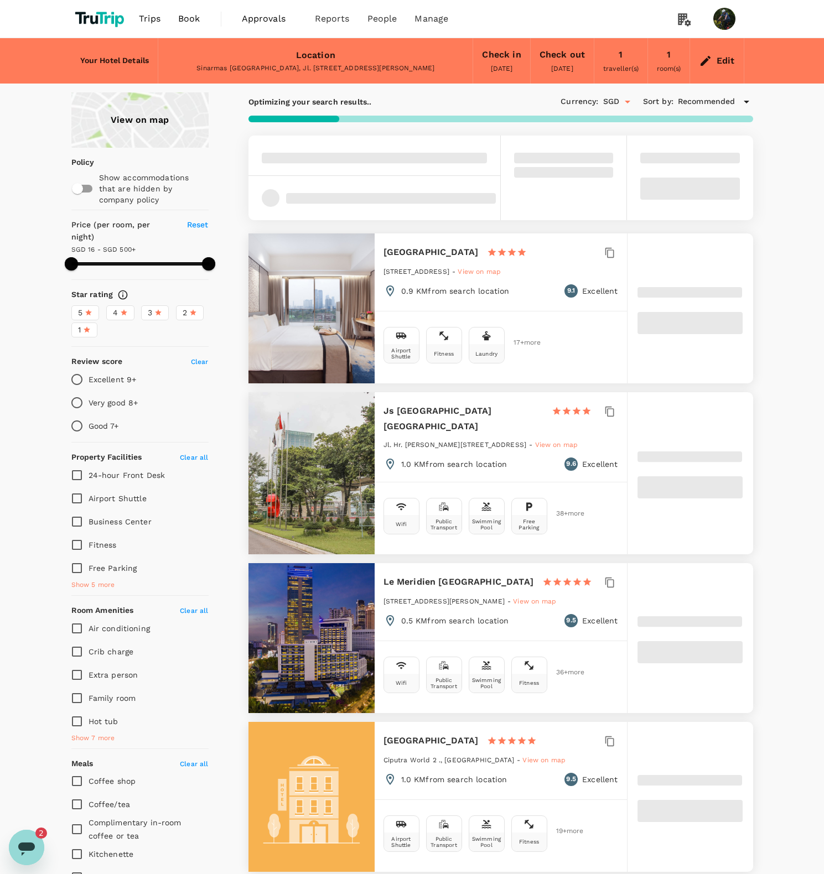
type input "15.79"
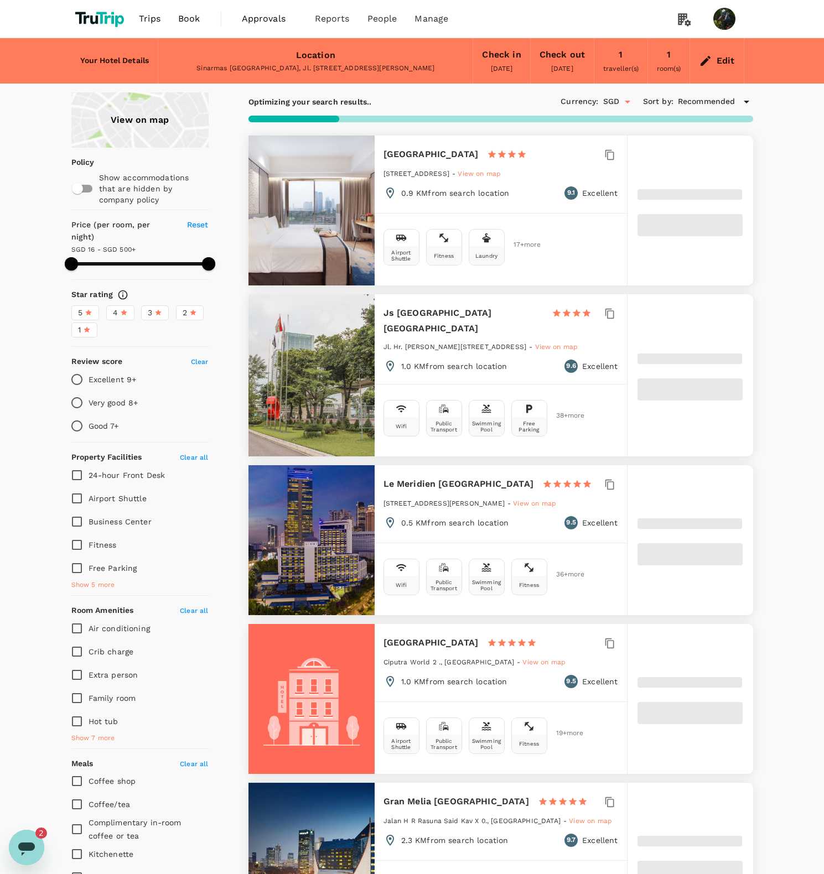
type input "499.94"
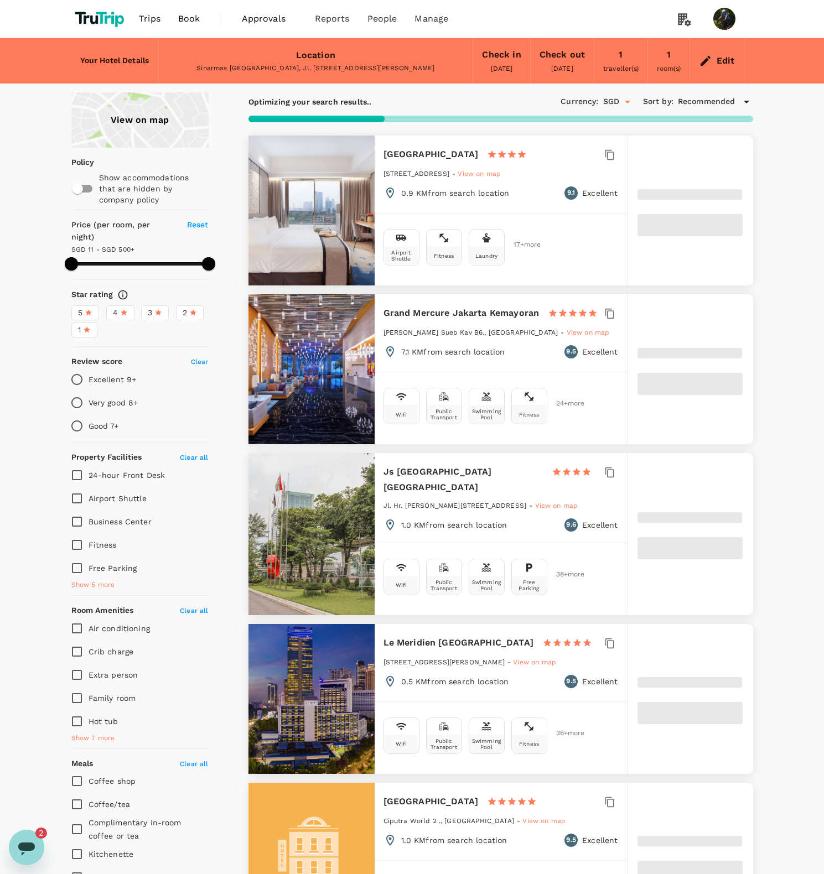
type input "10.94"
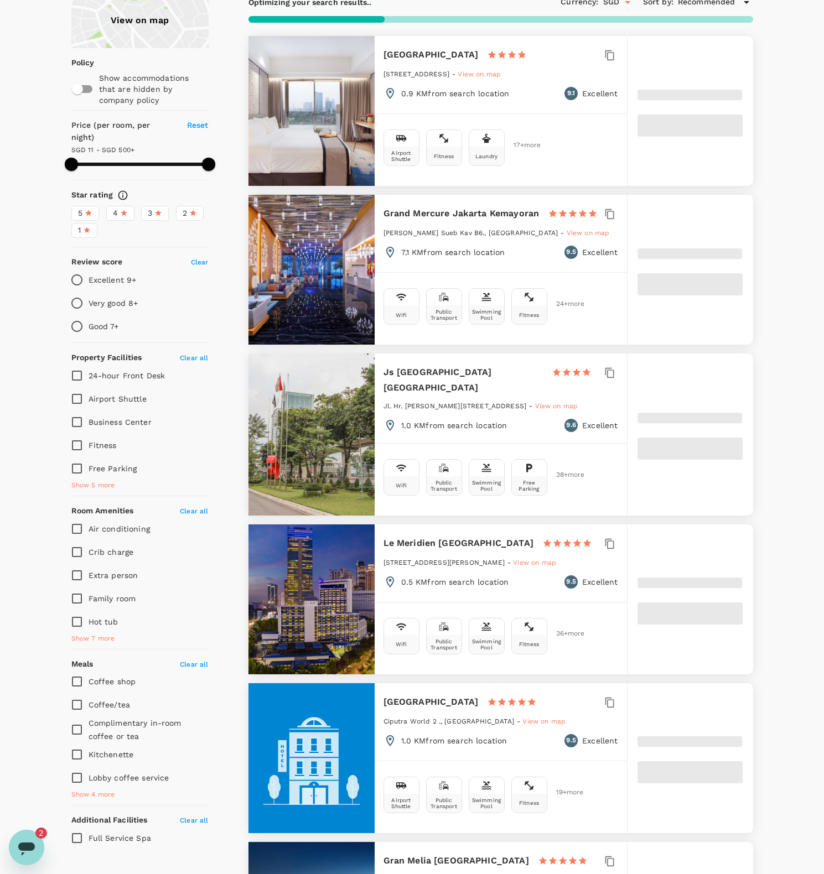
type input "499.54"
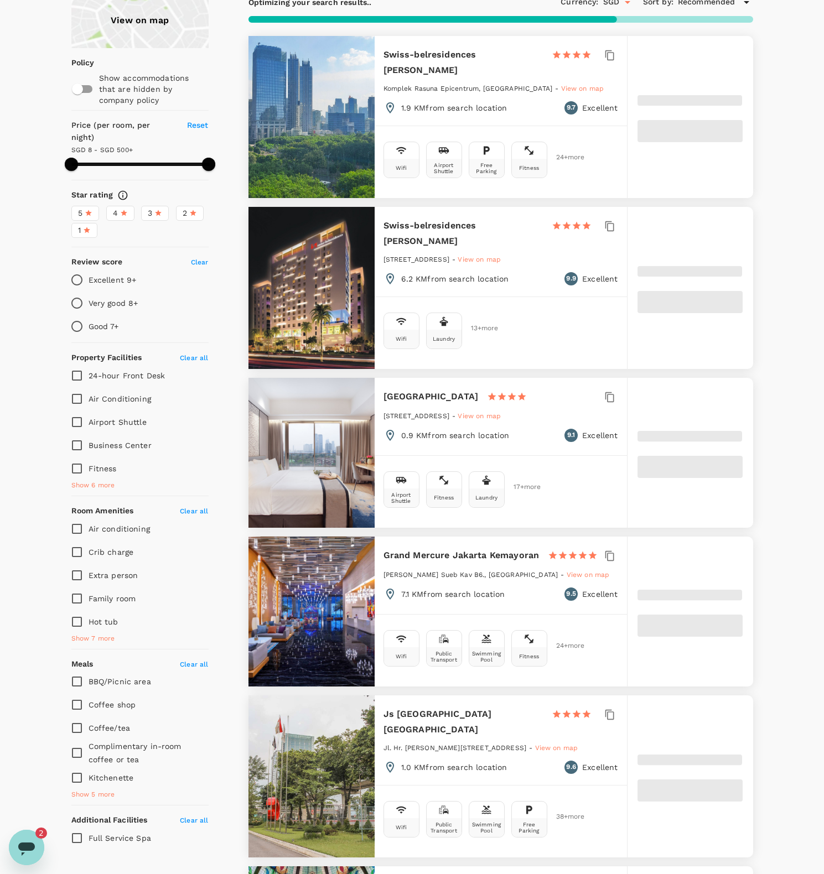
type input "7.54"
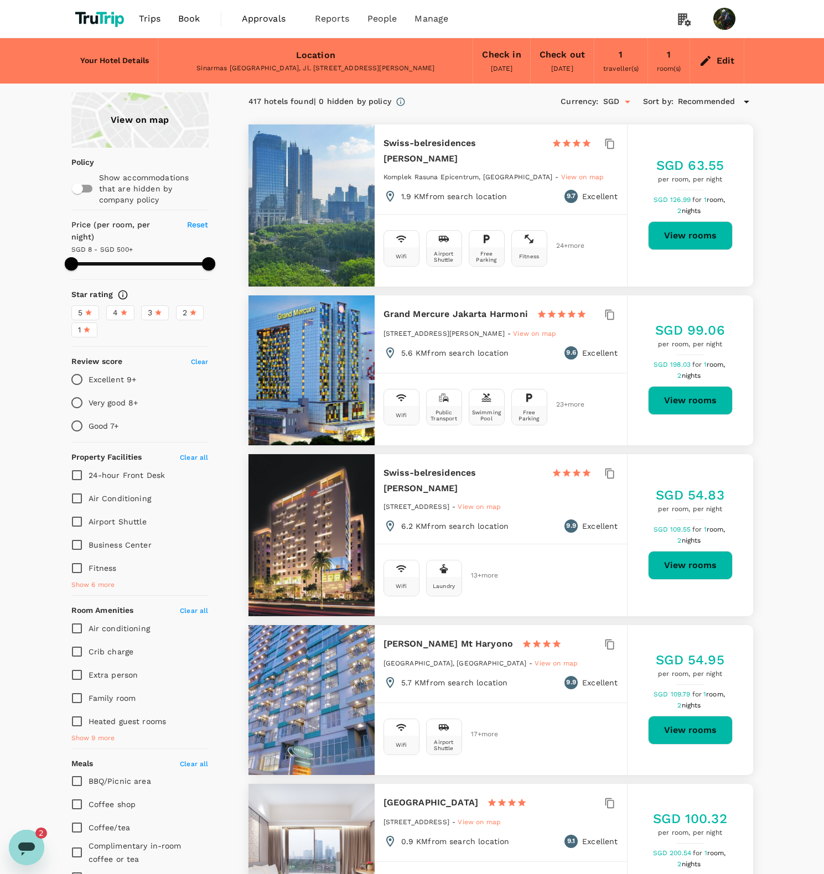
click at [148, 319] on span "3" at bounding box center [150, 313] width 4 height 12
click at [0, 0] on input "3" at bounding box center [0, 0] width 0 height 0
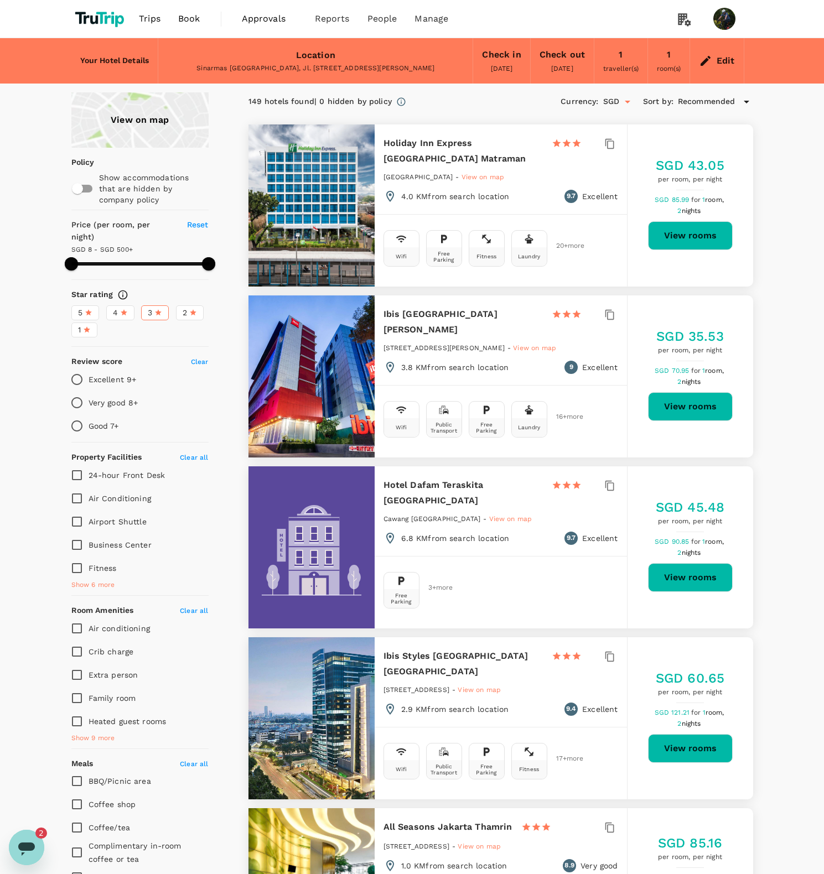
click at [689, 108] on span "Recommended" at bounding box center [707, 102] width 58 height 12
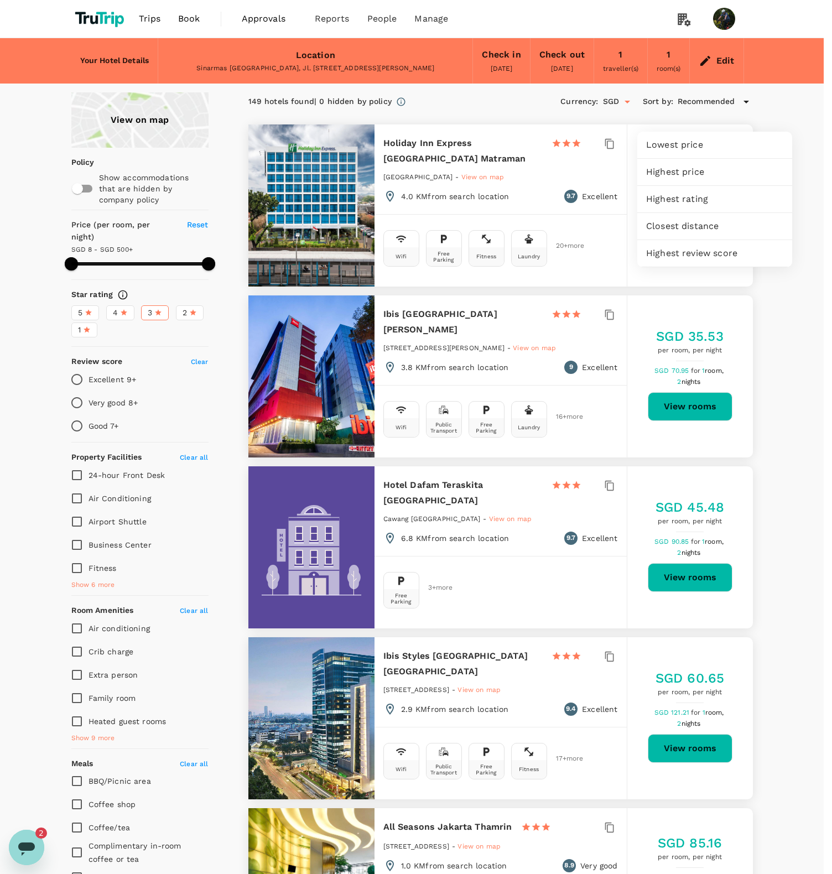
click at [683, 227] on span "Closest distance" at bounding box center [714, 226] width 137 height 13
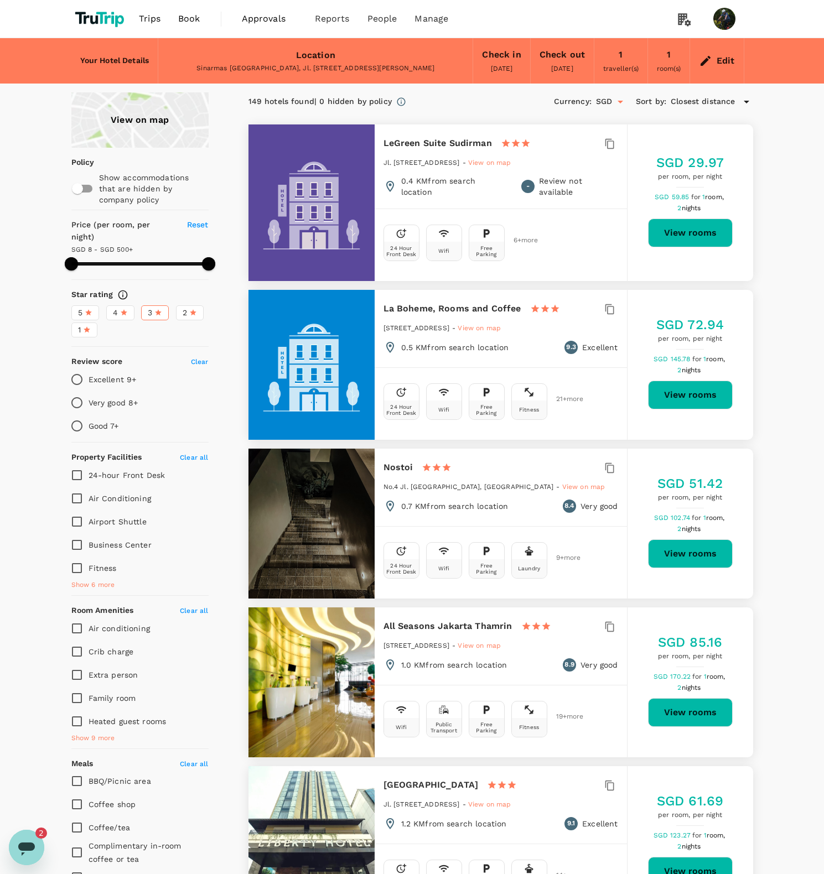
click at [678, 568] on button "View rooms" at bounding box center [690, 553] width 85 height 29
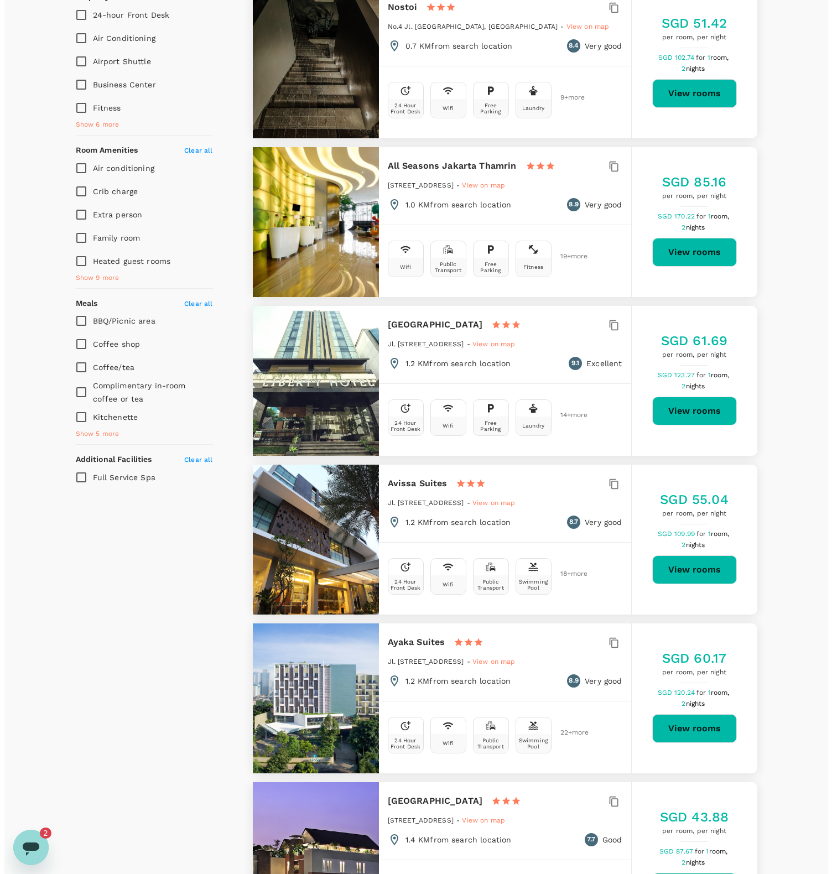
scroll to position [662, 0]
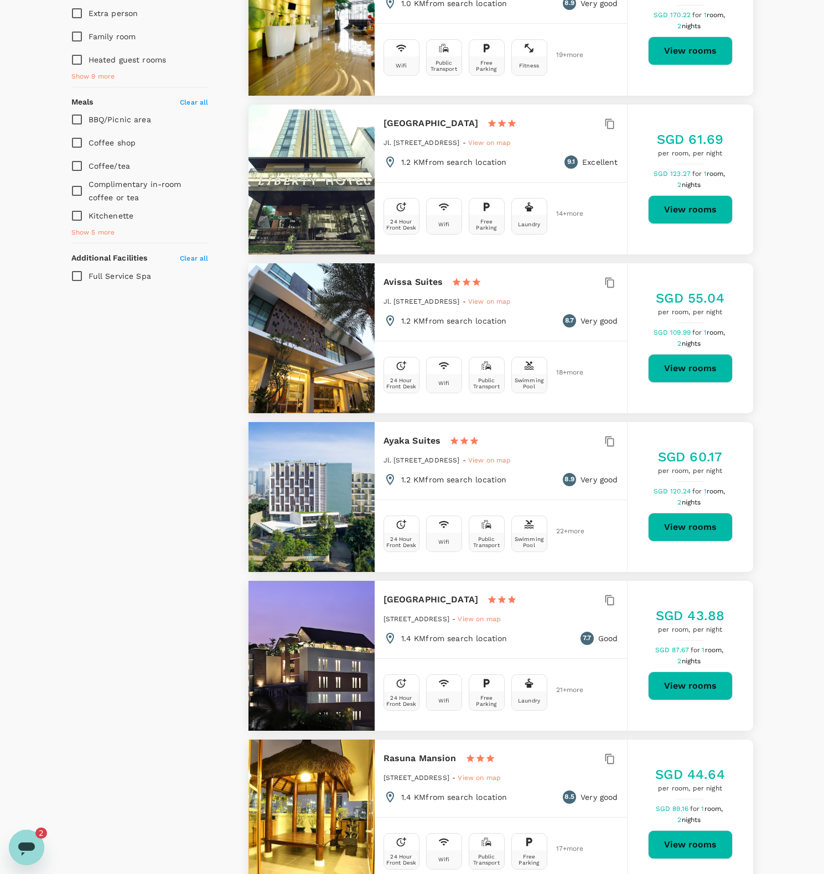
type input "499.54"
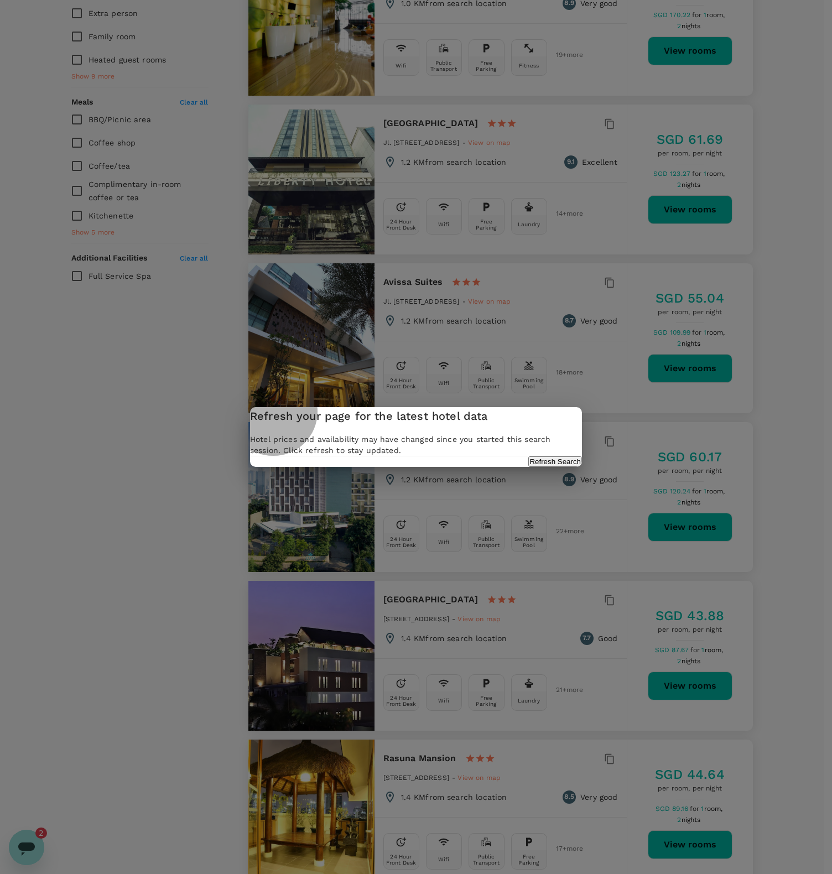
click at [528, 467] on button "Refresh Search" at bounding box center [555, 461] width 54 height 11
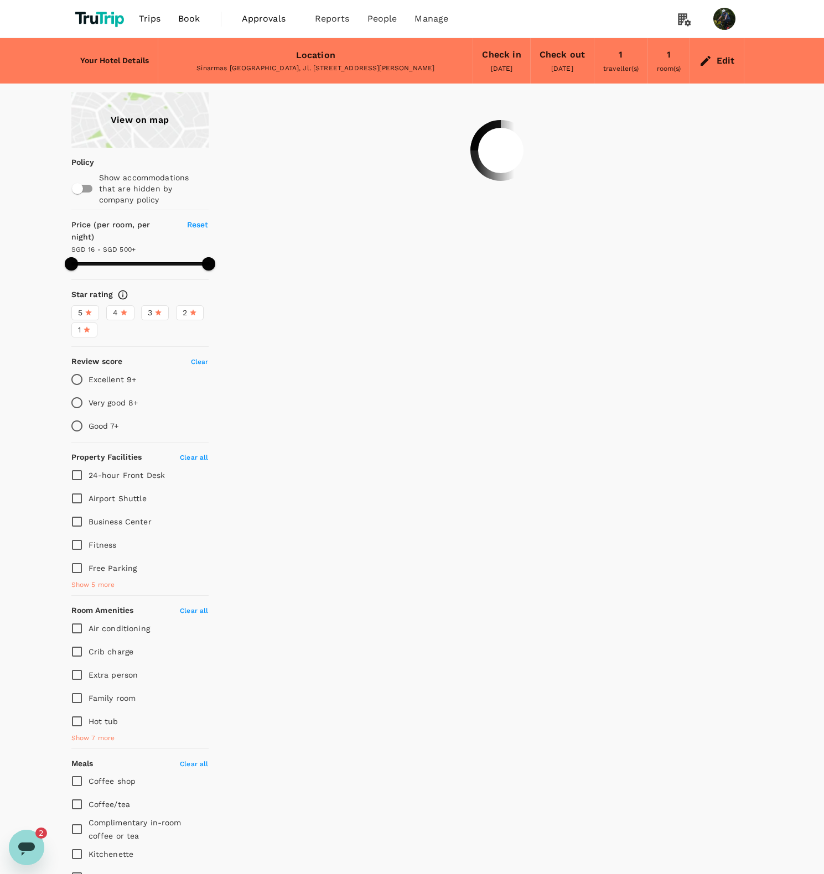
type input "499.54"
type input "7.54"
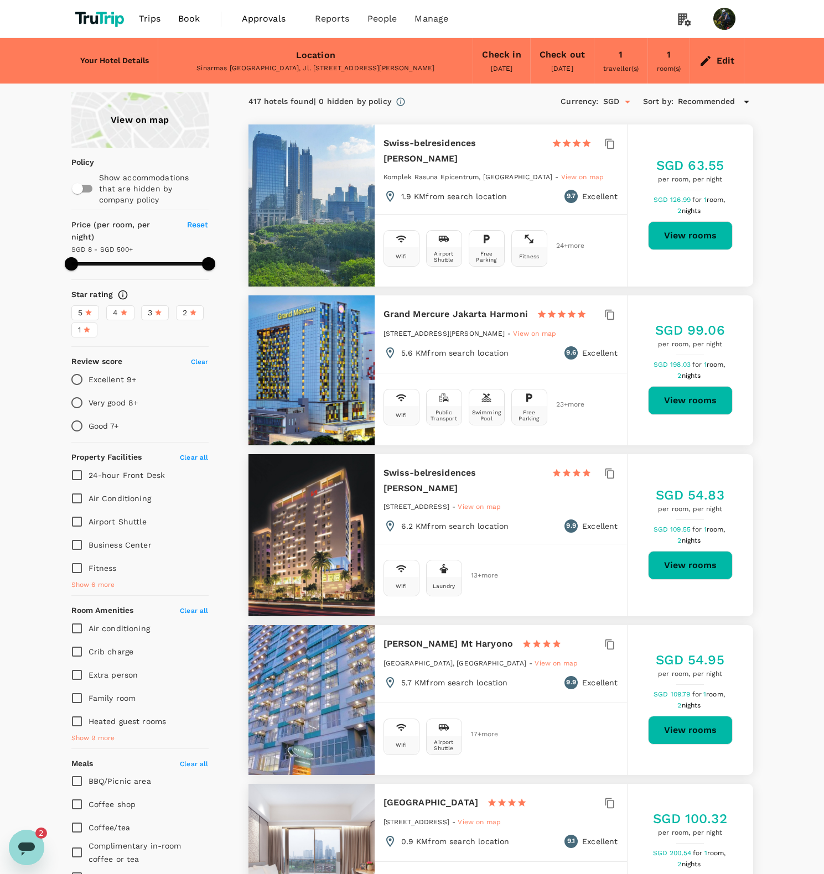
click at [708, 108] on span "Recommended" at bounding box center [707, 102] width 58 height 12
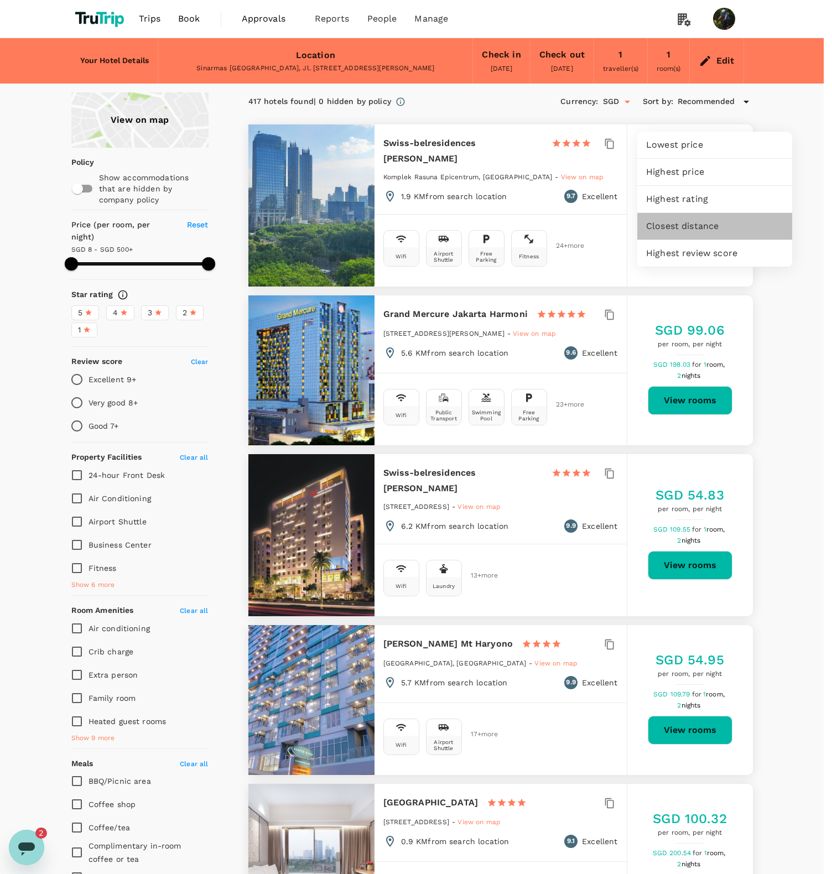
click at [687, 227] on span "Closest distance" at bounding box center [714, 226] width 137 height 13
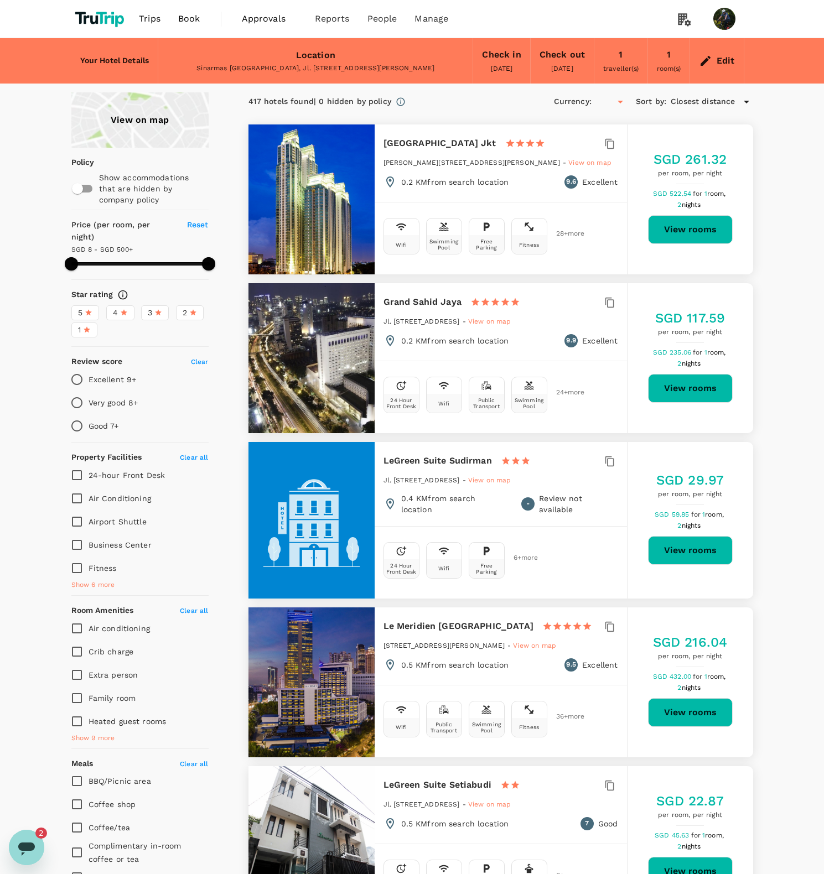
type input "499.54"
type input "SGD"
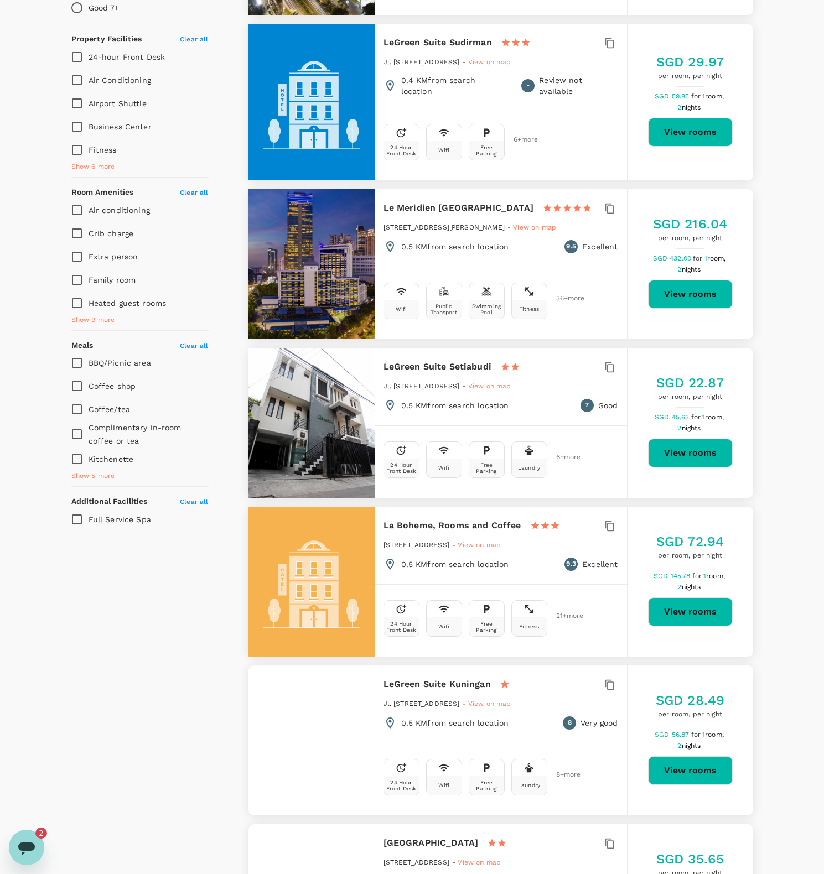
scroll to position [197, 0]
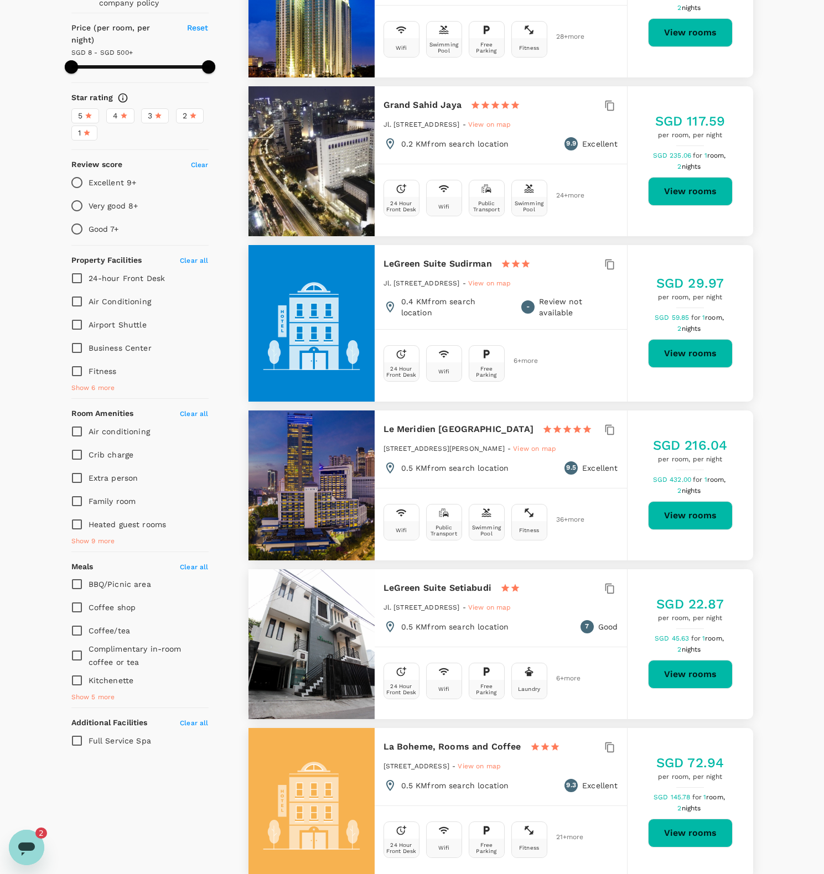
click at [151, 122] on span "3" at bounding box center [150, 116] width 4 height 12
click at [0, 0] on input "3" at bounding box center [0, 0] width 0 height 0
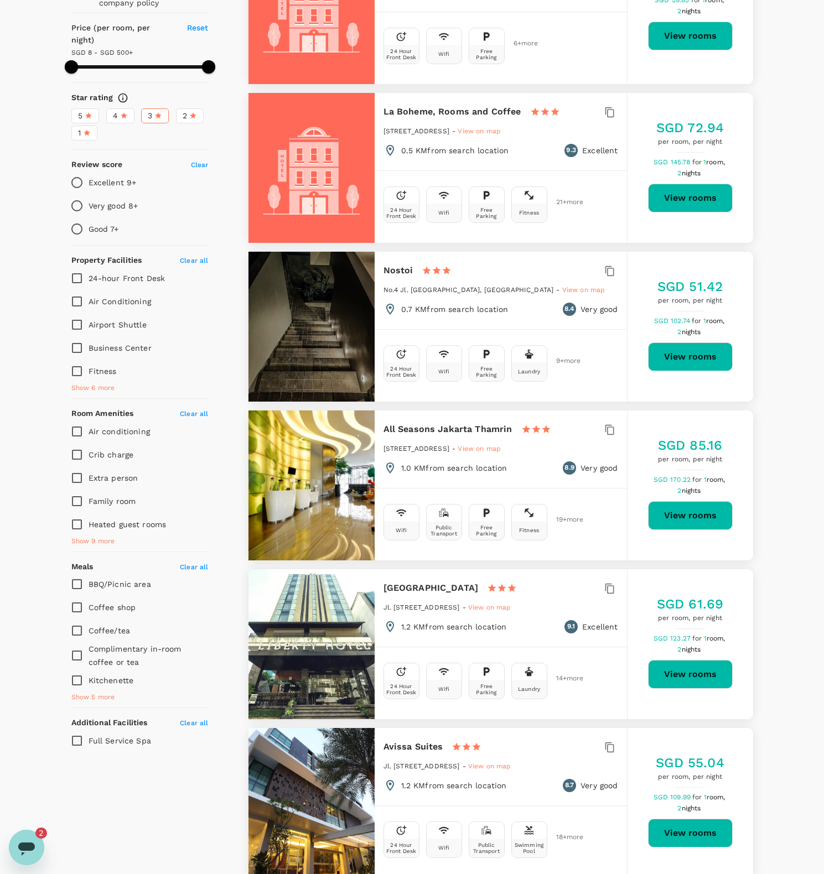
scroll to position [0, 0]
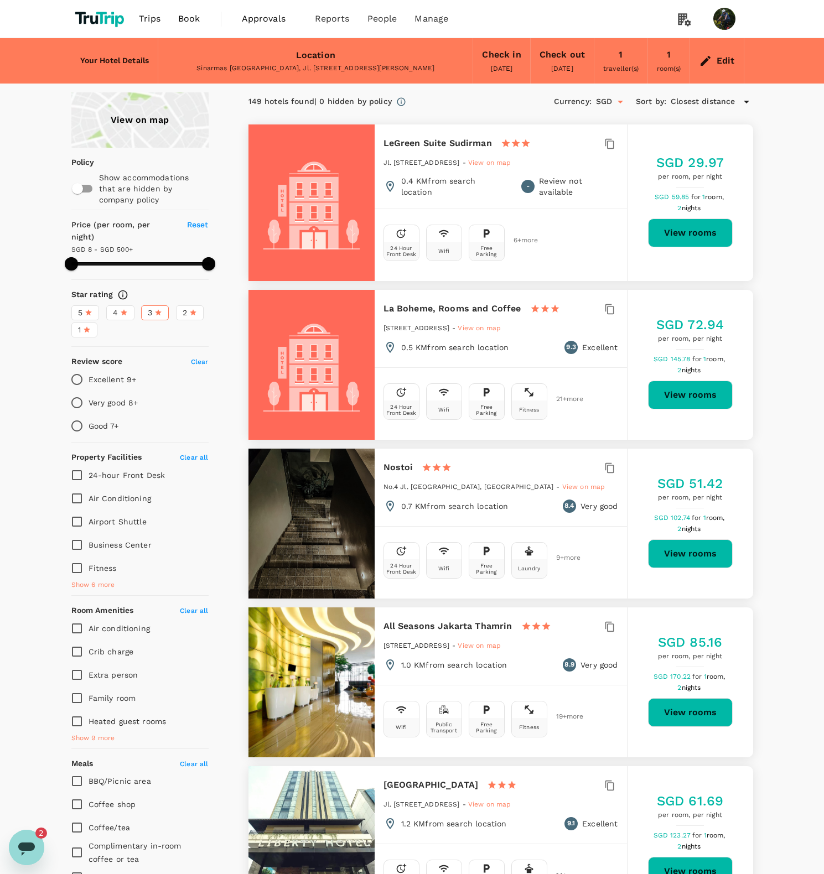
click at [704, 568] on button "View rooms" at bounding box center [690, 553] width 85 height 29
type input "499.54"
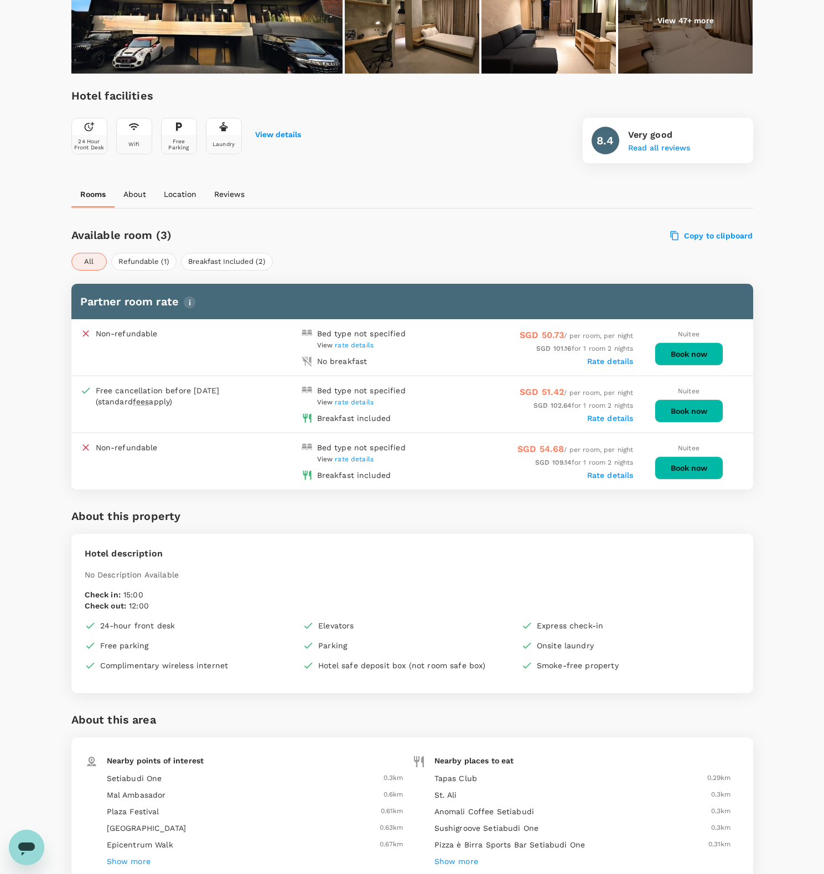
scroll to position [327, 0]
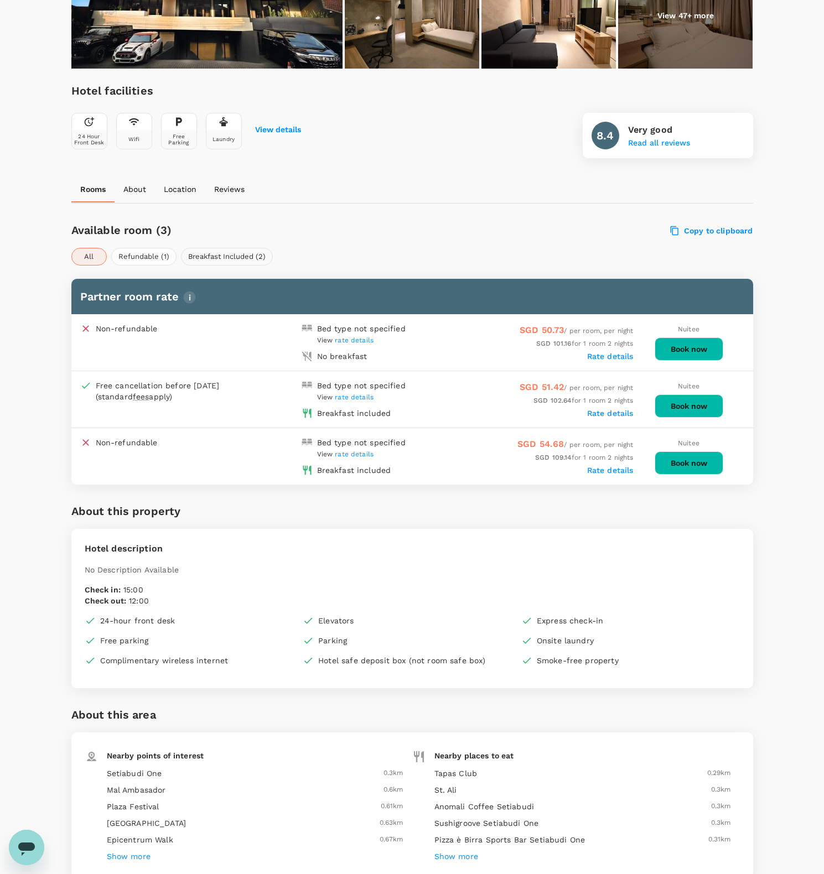
click at [214, 255] on button "Breakfast Included (2)" at bounding box center [227, 257] width 92 height 18
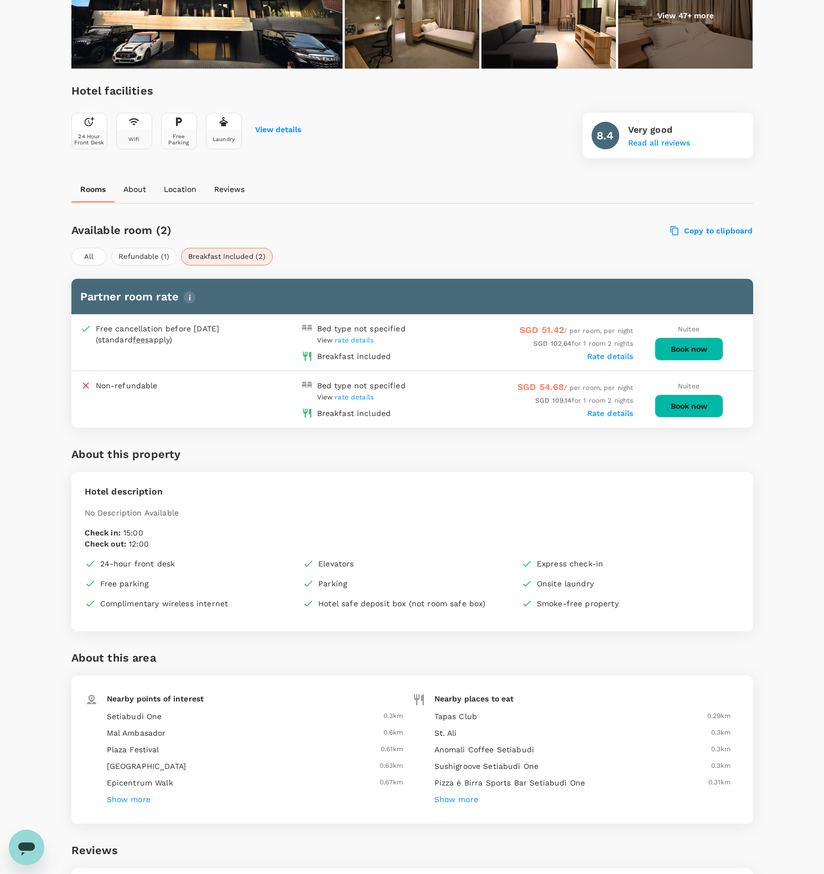
scroll to position [27, 0]
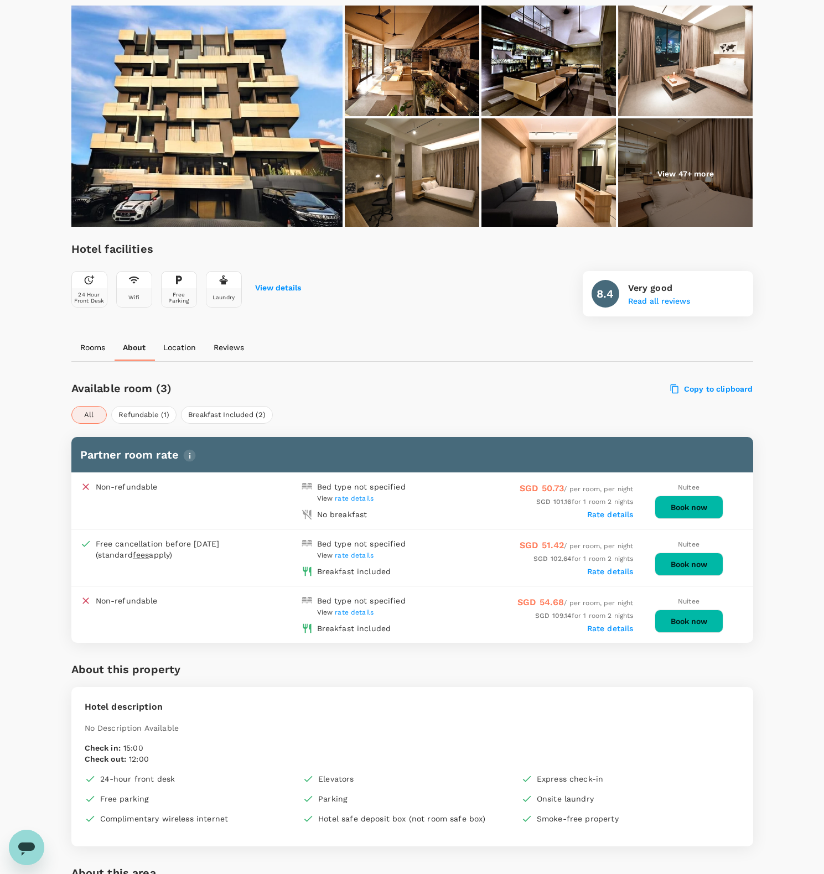
scroll to position [208, 0]
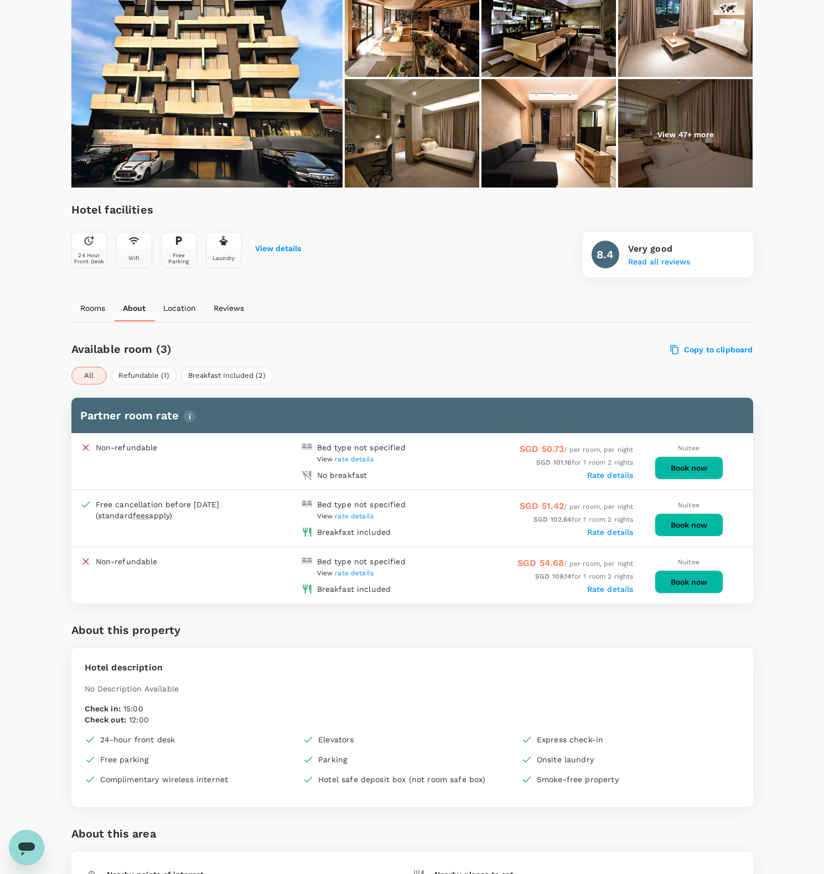
click at [359, 515] on span "rate details" at bounding box center [354, 516] width 39 height 8
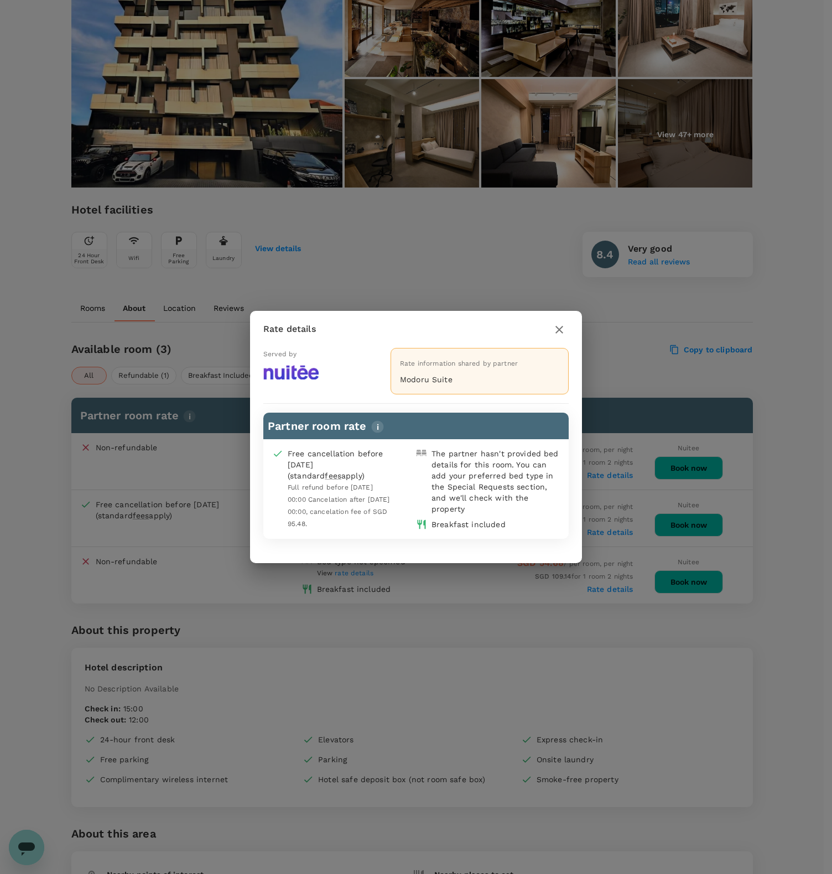
click at [562, 328] on icon "button" at bounding box center [559, 329] width 13 height 13
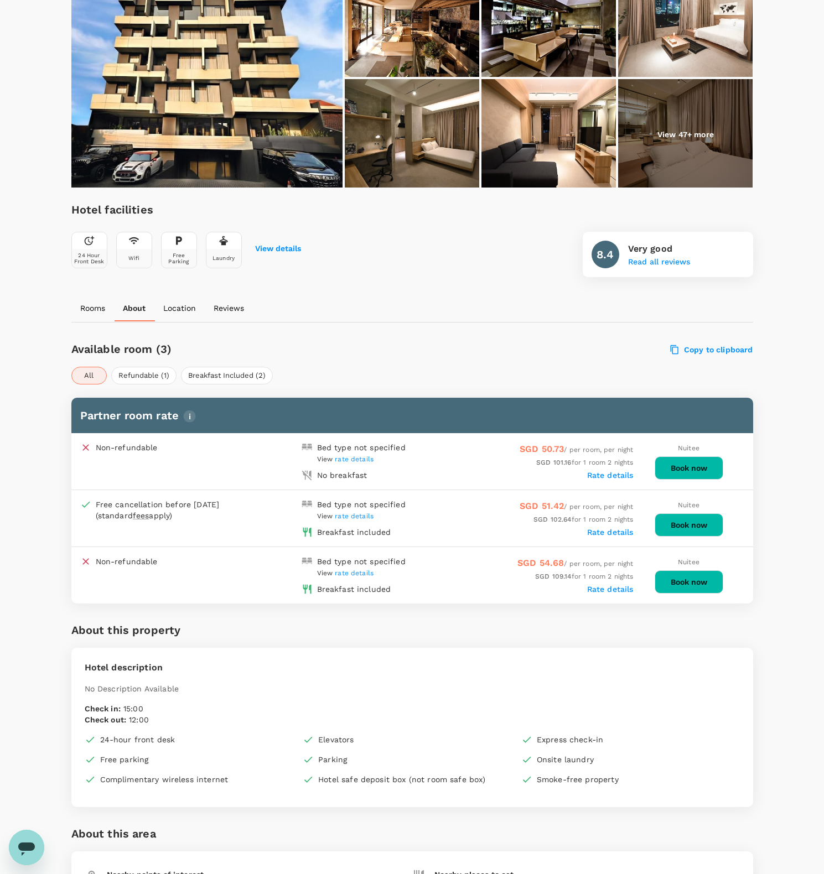
click at [684, 524] on button "Book now" at bounding box center [688, 524] width 69 height 23
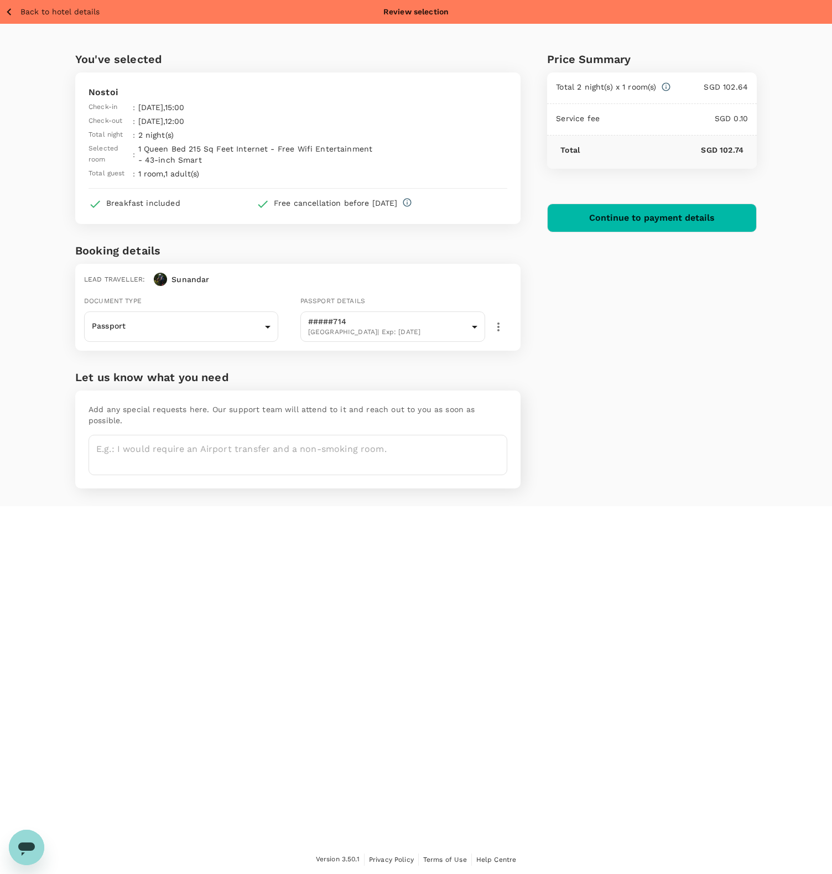
click at [638, 341] on div "Price Summary Total 2 night(s) x 1 room(s) SGD 102.64 Service fee SGD 0.10 Tota…" at bounding box center [639, 265] width 236 height 482
click at [299, 441] on textarea at bounding box center [298, 455] width 419 height 40
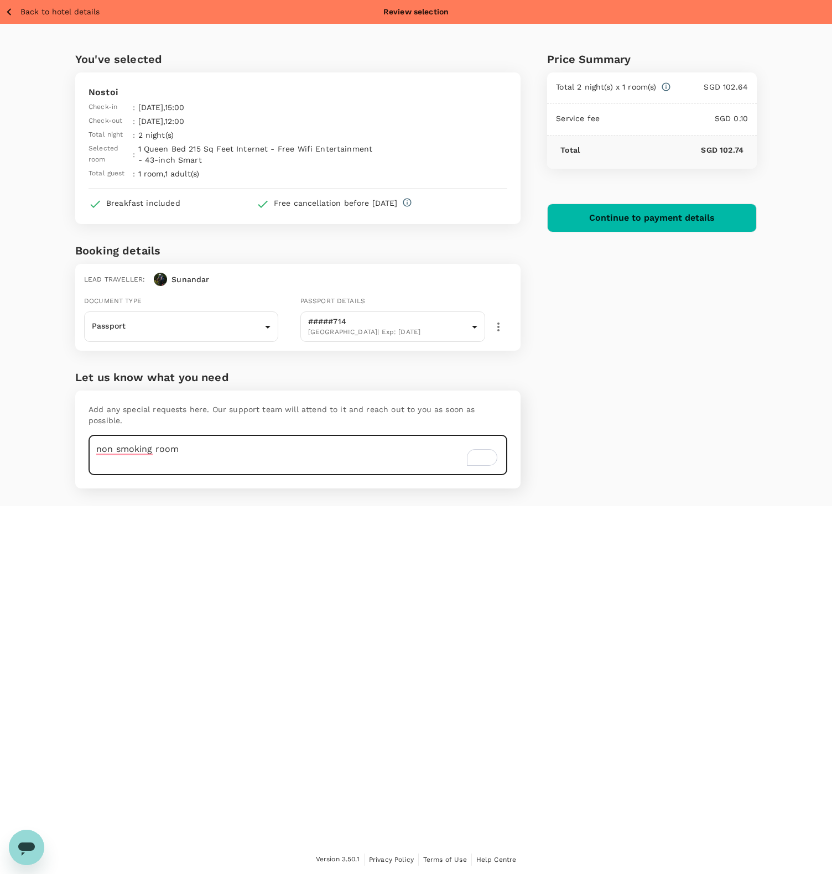
type textarea "non smoking room"
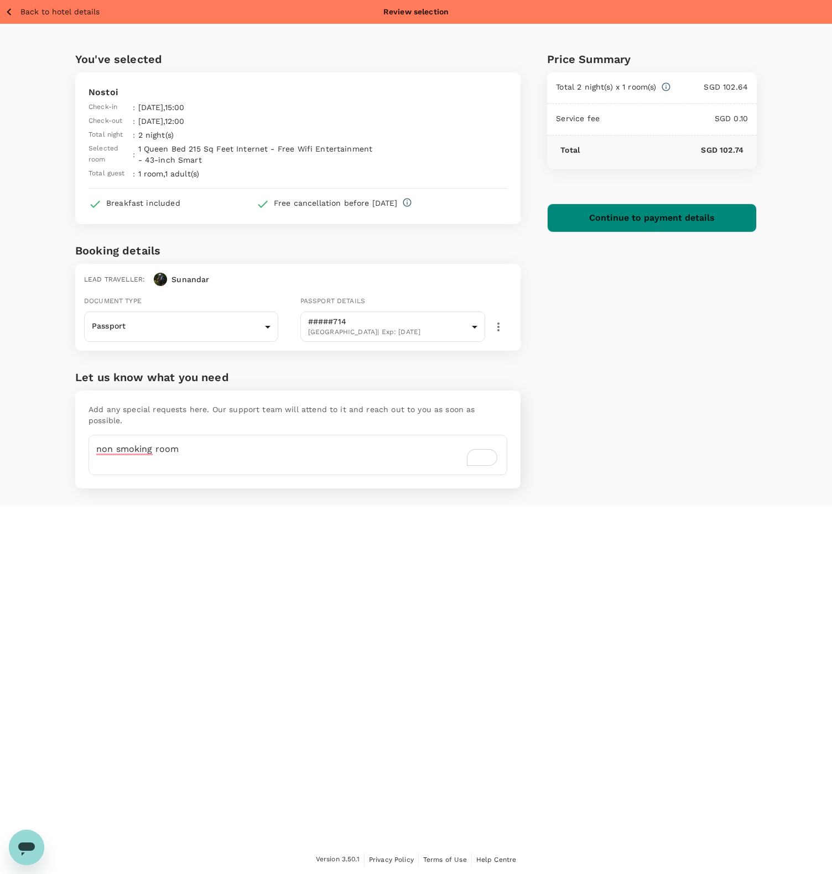
click at [635, 222] on button "Continue to payment details" at bounding box center [652, 218] width 210 height 29
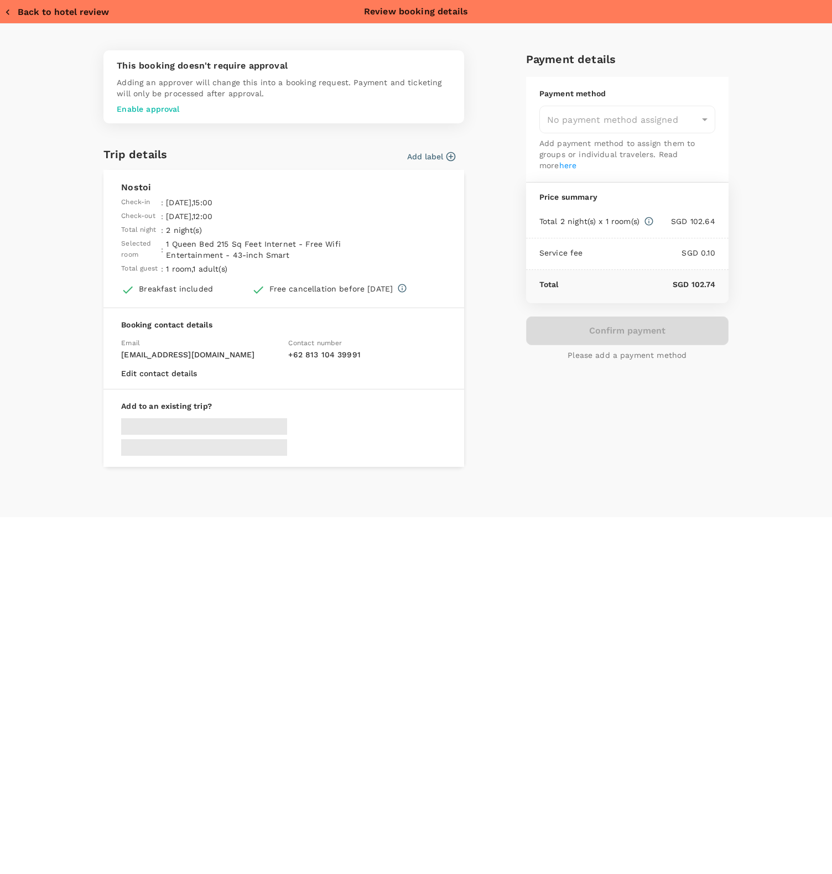
type input "957ea809-f6d8-4812-b2fe-650ca3c26ab6"
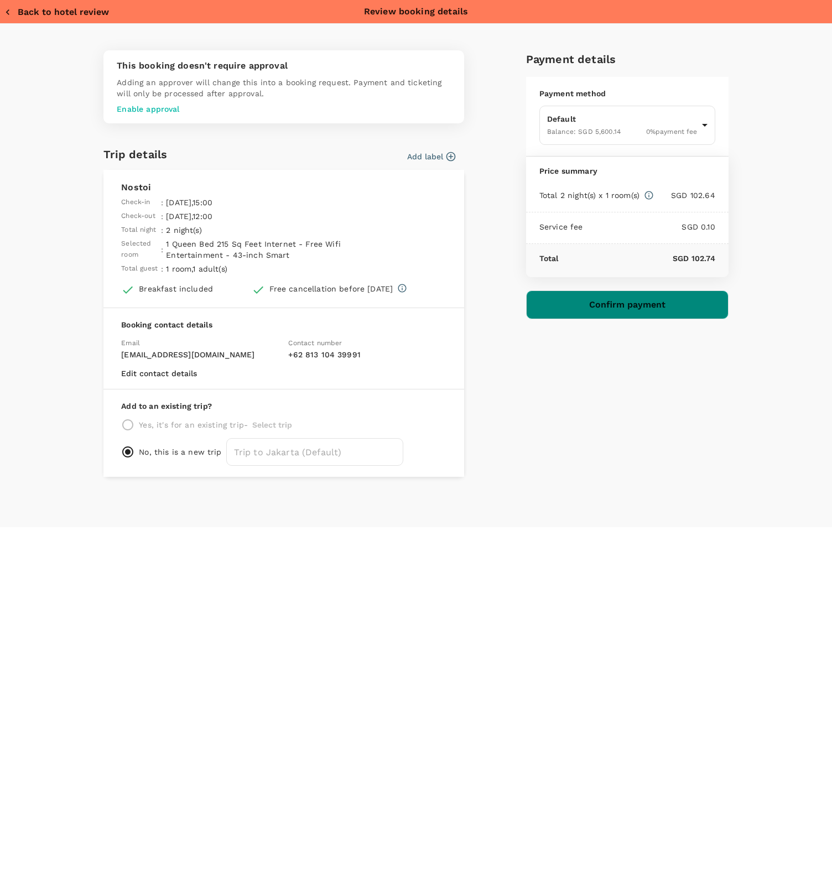
click at [617, 309] on button "Confirm payment" at bounding box center [627, 304] width 202 height 29
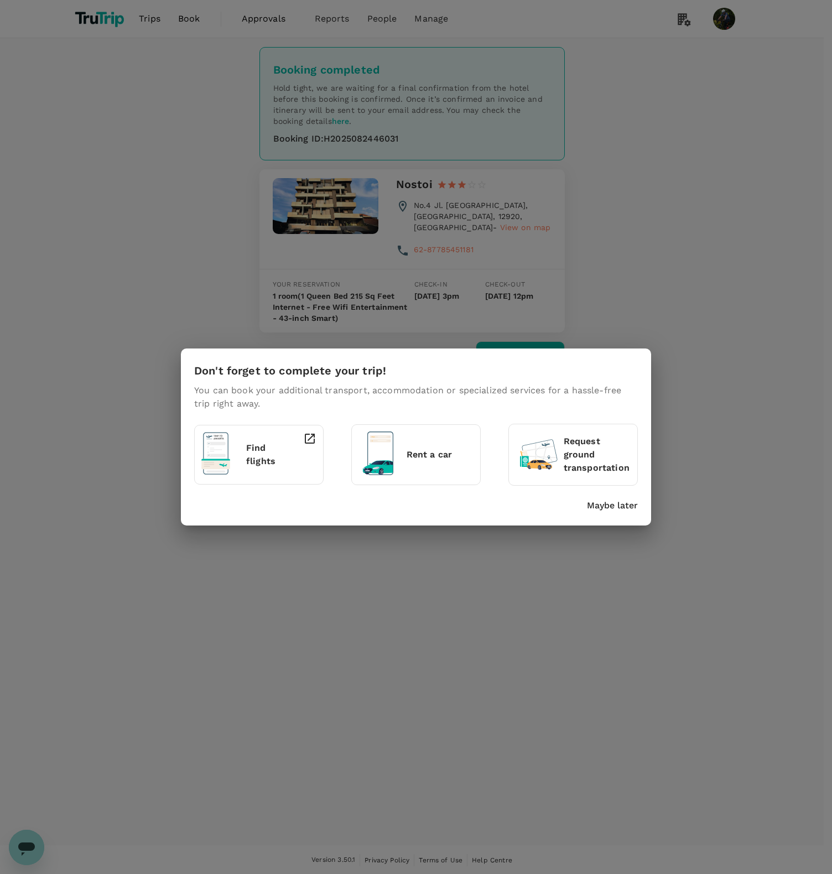
click at [606, 509] on p "Maybe later" at bounding box center [612, 505] width 51 height 13
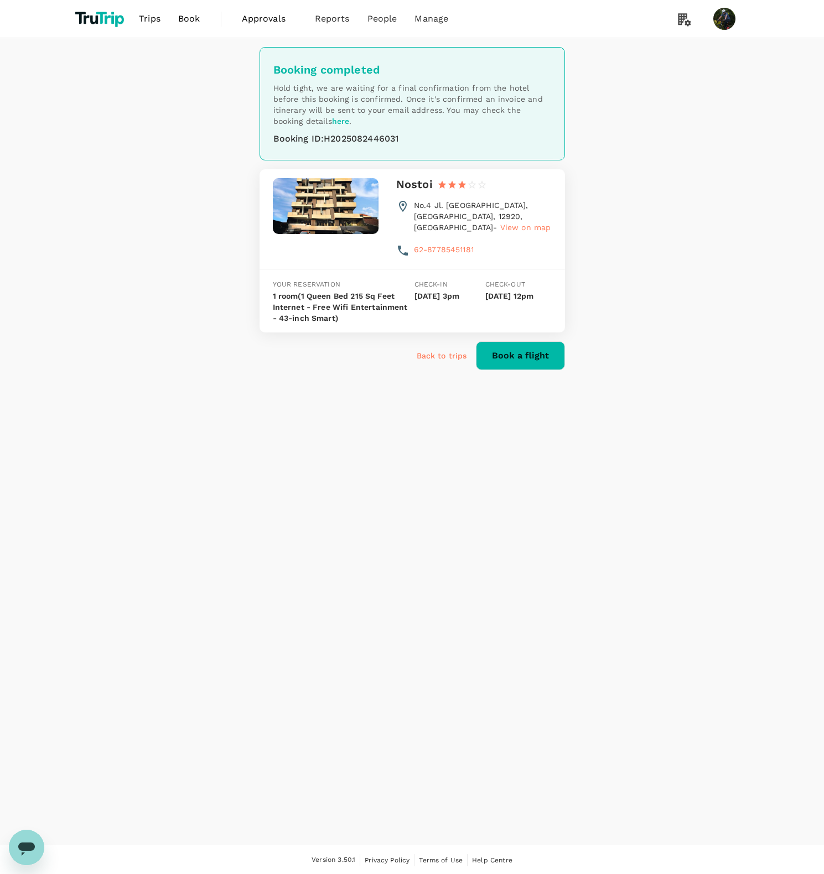
click at [440, 358] on p "Back to trips" at bounding box center [442, 355] width 50 height 11
